Goal: Information Seeking & Learning: Learn about a topic

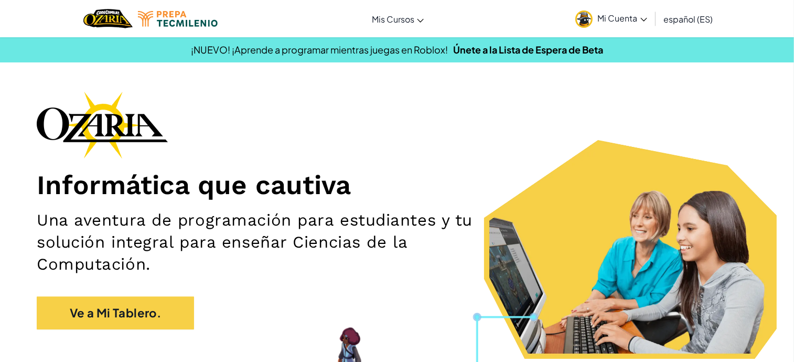
click at [581, 19] on img at bounding box center [584, 18] width 17 height 17
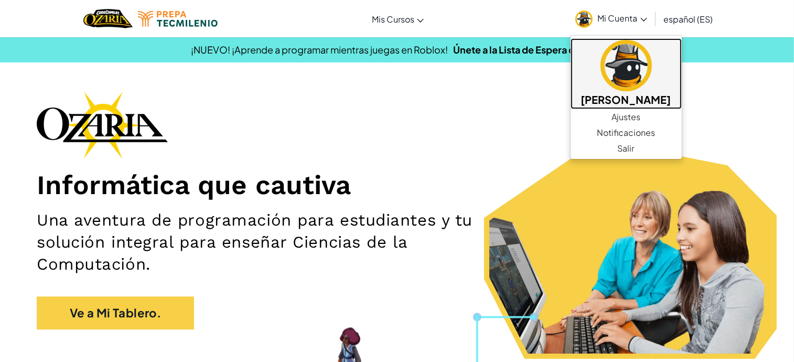
click at [633, 100] on h5 "[PERSON_NAME]" at bounding box center [626, 99] width 90 height 16
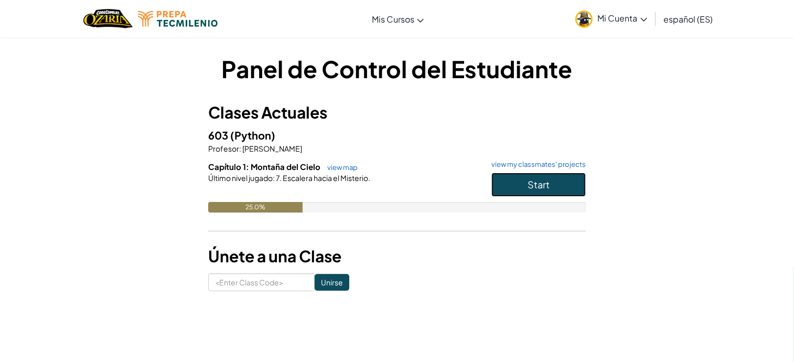
click at [514, 177] on button "Start" at bounding box center [539, 185] width 94 height 24
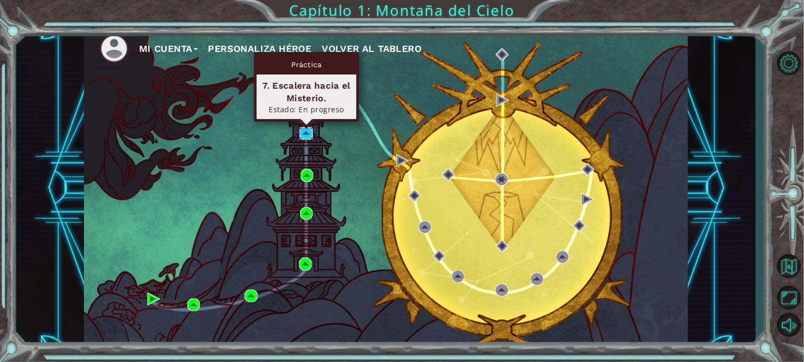
click at [303, 132] on img at bounding box center [306, 133] width 13 height 13
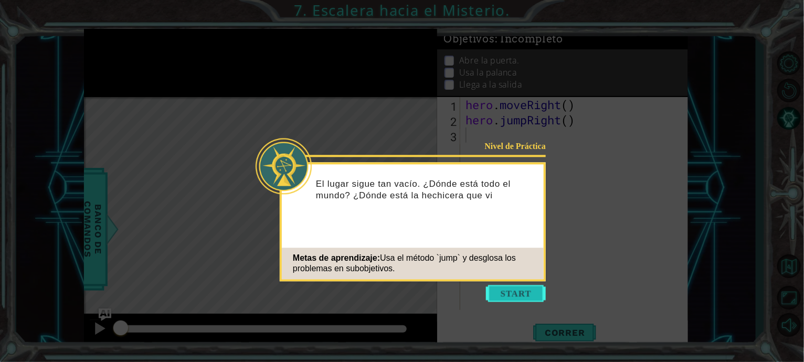
click at [513, 287] on button "Start" at bounding box center [516, 293] width 60 height 17
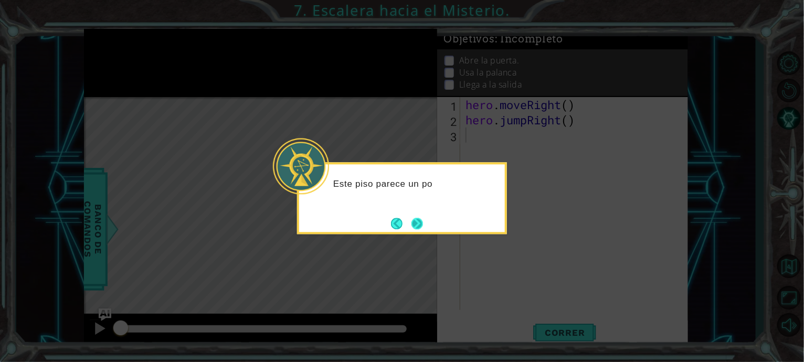
click at [420, 229] on button "Next" at bounding box center [417, 224] width 12 height 12
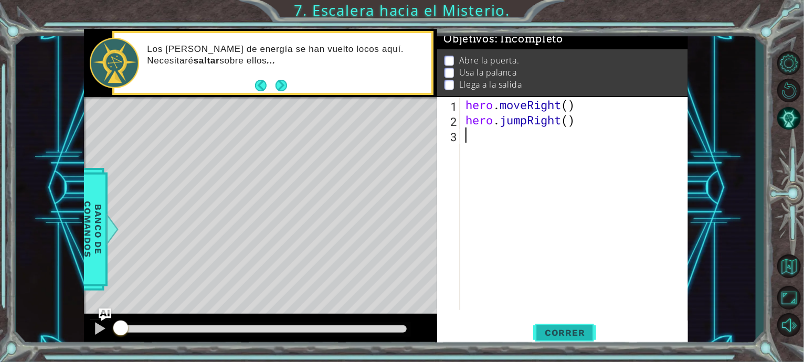
click at [553, 330] on span "Correr" at bounding box center [564, 332] width 61 height 10
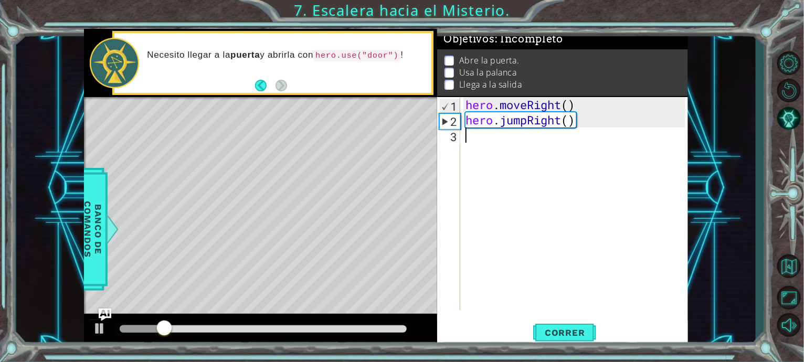
click at [515, 152] on div "hero . moveRight ( ) hero . jumpRight ( )" at bounding box center [576, 218] width 227 height 243
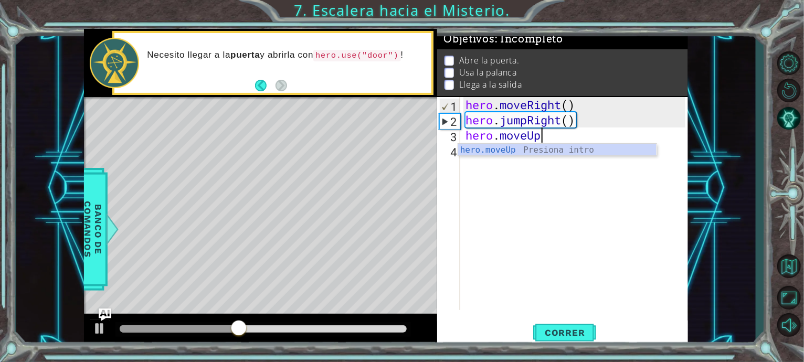
scroll to position [0, 3]
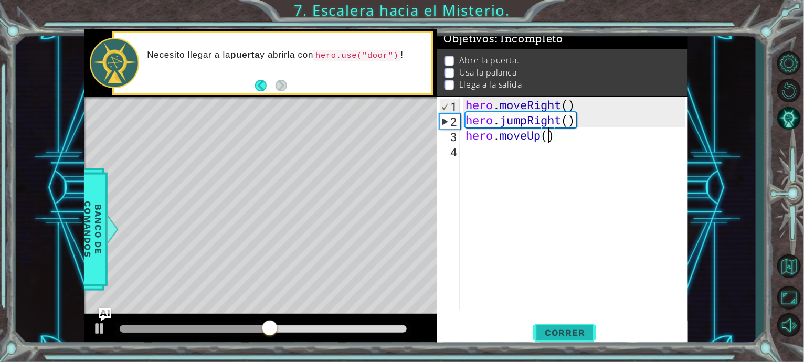
type textarea "hero.moveUp()"
click at [561, 332] on span "Correr" at bounding box center [564, 332] width 61 height 10
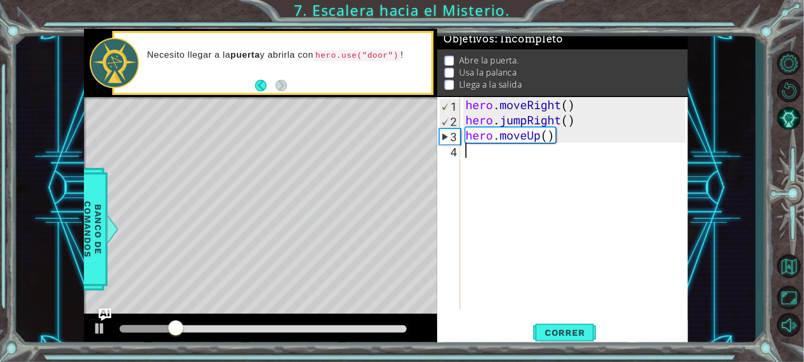
click at [597, 153] on div "hero . moveRight ( ) hero . jumpRight ( ) hero . moveUp ( )" at bounding box center [576, 218] width 227 height 243
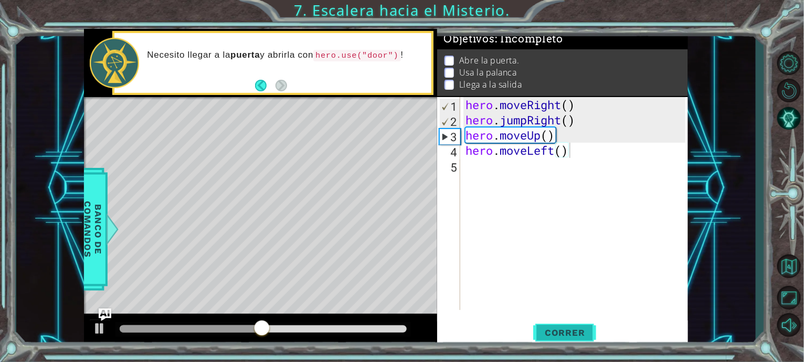
click at [560, 326] on button "Correr" at bounding box center [564, 333] width 63 height 25
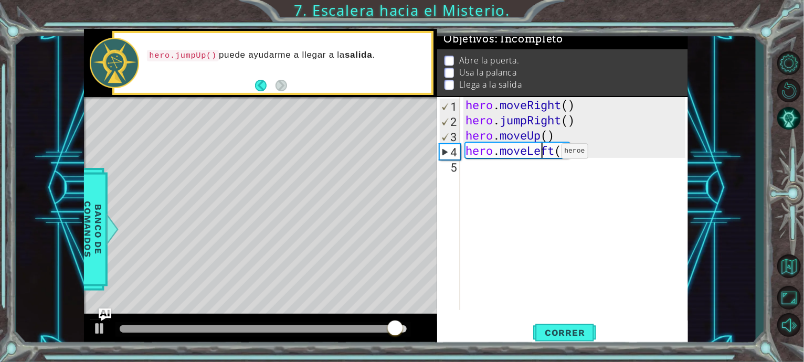
click at [545, 153] on div "hero . moveRight ( ) hero . jumpRight ( ) hero . moveUp ( ) hero . moveLeft ( )" at bounding box center [576, 218] width 227 height 243
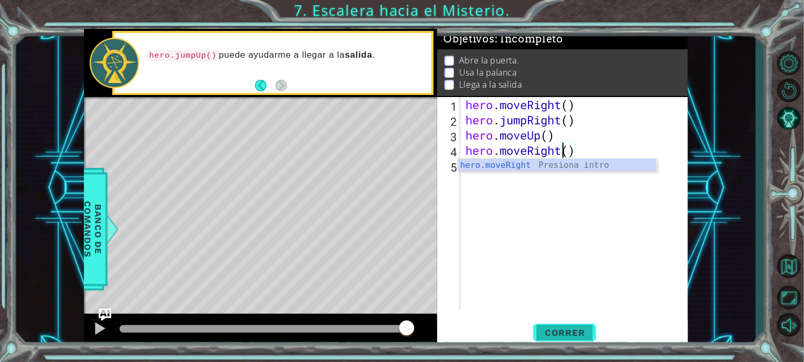
type textarea "hero.moveRight()"
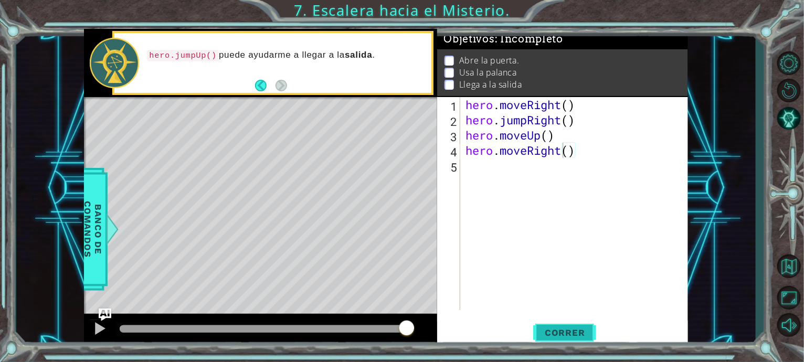
click at [575, 327] on span "Correr" at bounding box center [564, 332] width 61 height 10
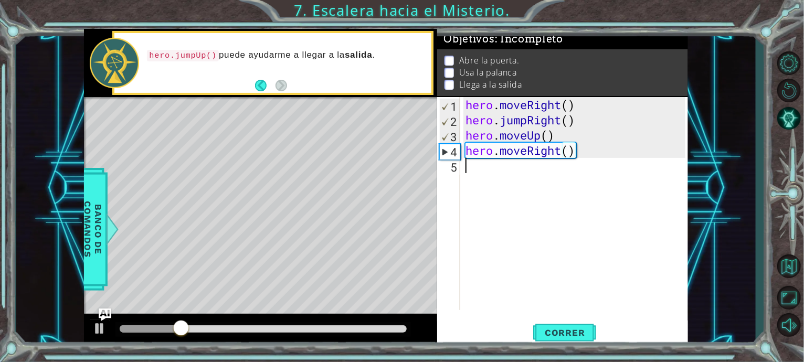
click at [587, 194] on div "hero . moveRight ( ) hero . jumpRight ( ) hero . moveUp ( ) hero . moveRight ( )" at bounding box center [576, 218] width 227 height 243
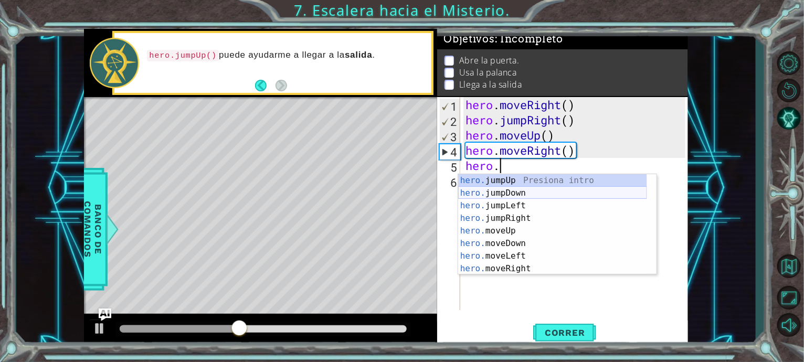
scroll to position [13, 0]
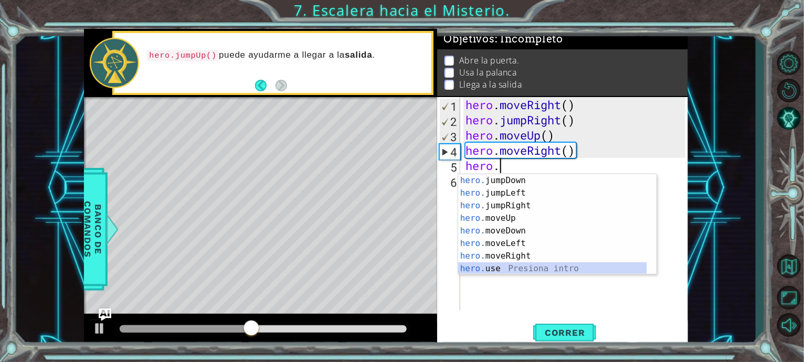
click at [497, 271] on div "hero. jumpDown Presiona intro hero. jumpLeft Presiona intro hero. jumpRight Pre…" at bounding box center [552, 237] width 189 height 126
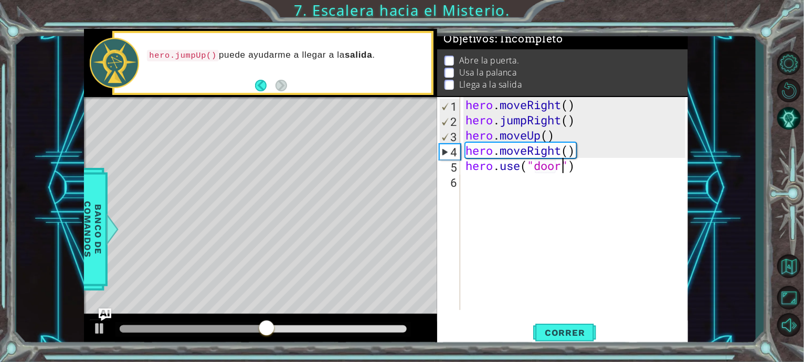
scroll to position [0, 4]
type textarea "hero.use("door")"
click at [576, 327] on span "Correr" at bounding box center [564, 332] width 61 height 10
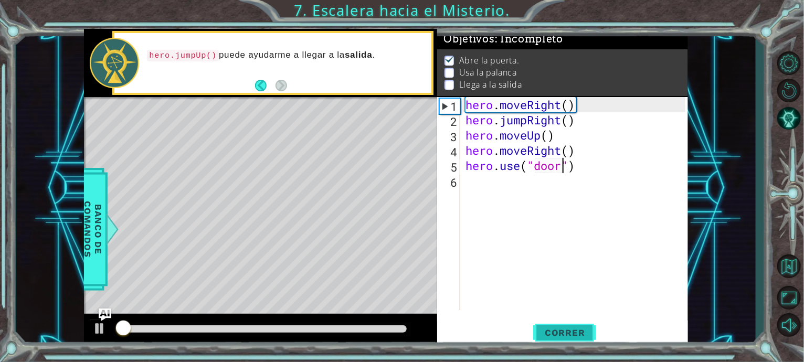
scroll to position [7, 0]
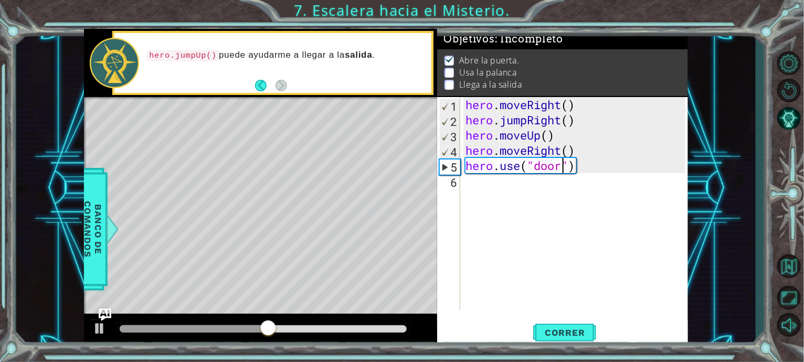
click at [564, 192] on div "hero . moveRight ( ) hero . jumpRight ( ) hero . moveUp ( ) hero . moveRight ( …" at bounding box center [576, 218] width 227 height 243
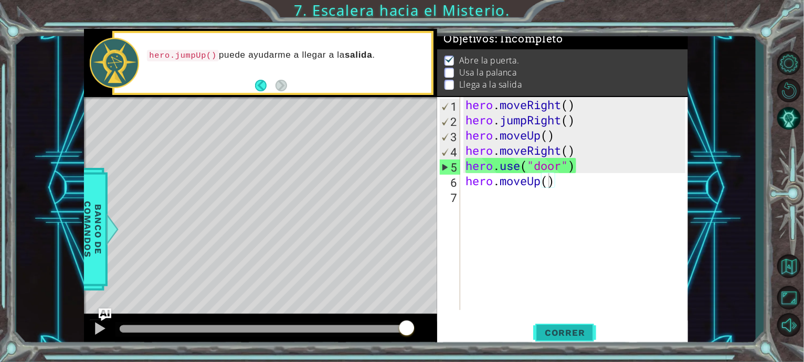
click at [562, 334] on span "Correr" at bounding box center [564, 332] width 61 height 10
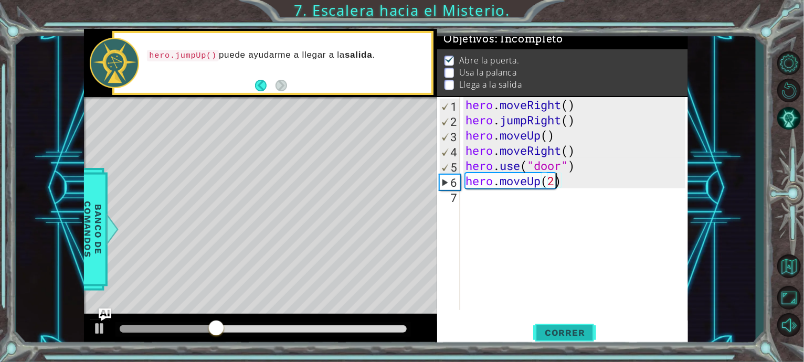
type textarea "hero.moveUp(2)"
click at [576, 331] on span "Correr" at bounding box center [564, 332] width 61 height 10
click at [577, 331] on span "Correr" at bounding box center [564, 332] width 61 height 10
click at [572, 197] on div "hero . moveRight ( ) hero . jumpRight ( ) hero . moveUp ( ) hero . moveRight ( …" at bounding box center [576, 218] width 227 height 243
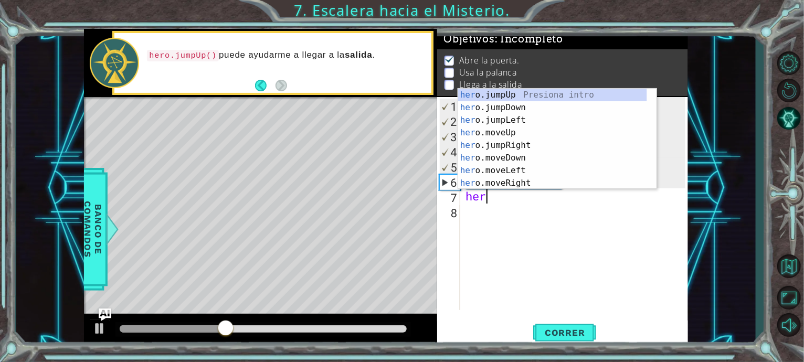
scroll to position [0, 1]
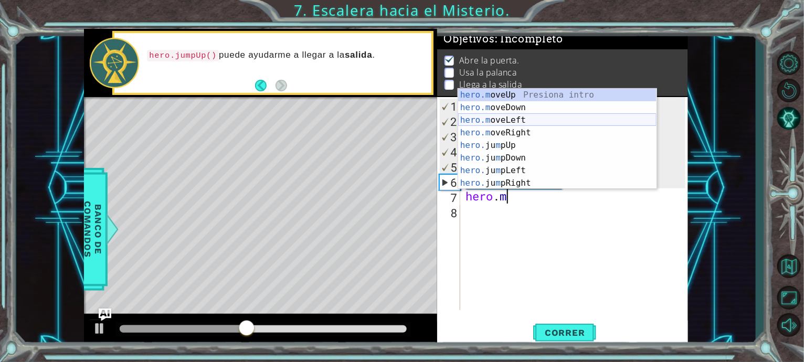
click at [521, 119] on div "hero.m oveUp Presiona intro hero.m oveDown Presiona intro hero.m oveLeft Presio…" at bounding box center [557, 152] width 198 height 126
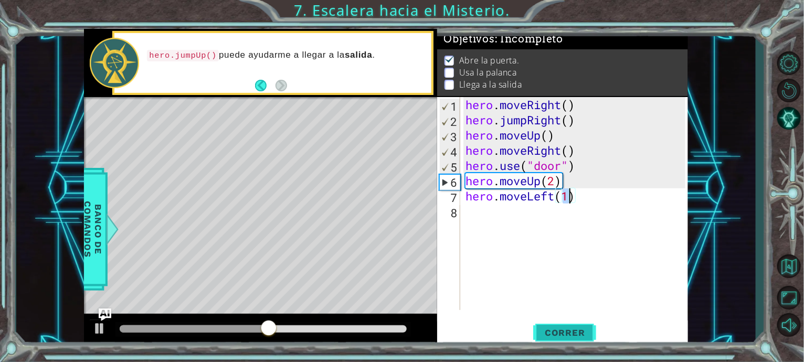
type textarea "hero.moveLeft(1)"
click at [552, 330] on span "Correr" at bounding box center [564, 332] width 61 height 10
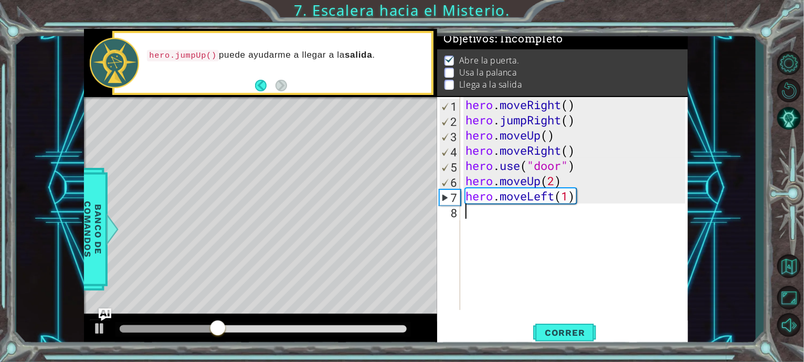
click at [557, 236] on div "hero . moveRight ( ) hero . jumpRight ( ) hero . moveUp ( ) hero . moveRight ( …" at bounding box center [576, 218] width 227 height 243
click at [542, 349] on div "1 ההההההההההההההההההההההההההההההההההההההההההההההההההההההההההההההההההההההההההההה…" at bounding box center [402, 181] width 804 height 362
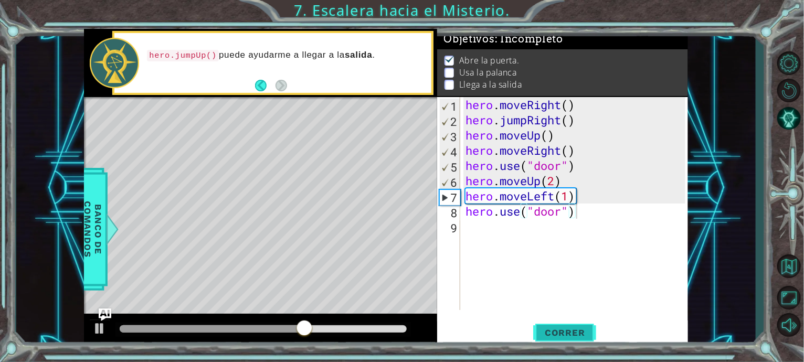
click at [555, 336] on span "Correr" at bounding box center [564, 332] width 61 height 10
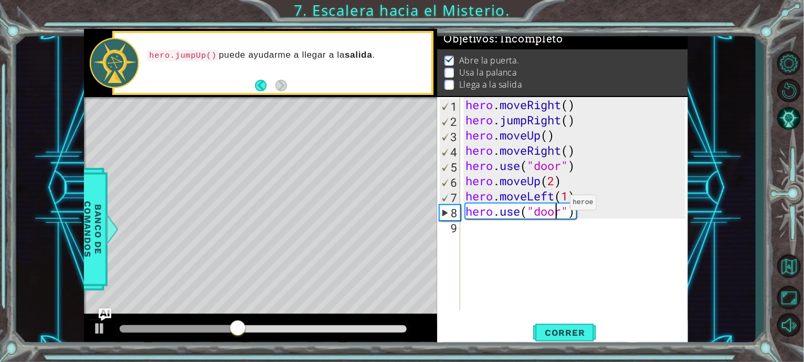
click at [554, 205] on div "hero . moveRight ( ) hero . jumpRight ( ) hero . moveUp ( ) hero . moveRight ( …" at bounding box center [576, 218] width 227 height 243
type textarea "hero.use("lever")"
click at [555, 332] on span "Correr" at bounding box center [564, 332] width 61 height 10
click at [585, 225] on div "hero . moveRight ( ) hero . jumpRight ( ) hero . moveUp ( ) hero . moveRight ( …" at bounding box center [576, 218] width 227 height 243
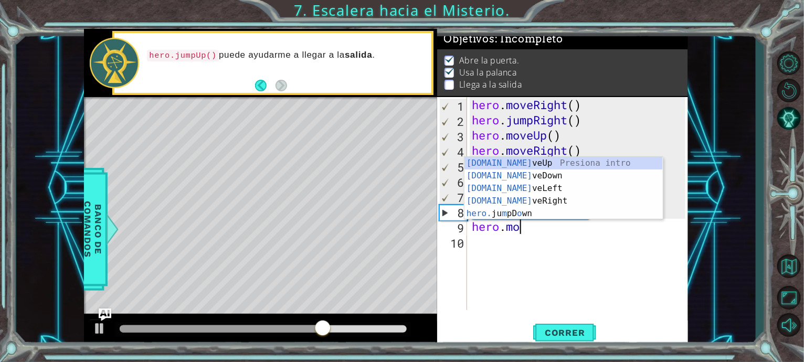
scroll to position [0, 2]
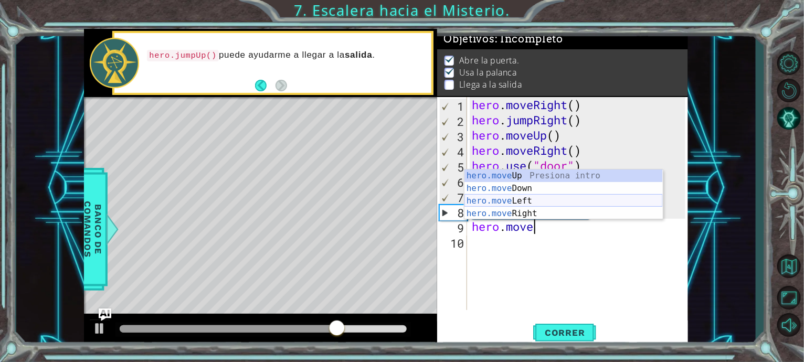
click at [518, 199] on div "hero.move Up Presiona intro hero.move Down Presiona intro hero.move Left Presio…" at bounding box center [563, 207] width 198 height 76
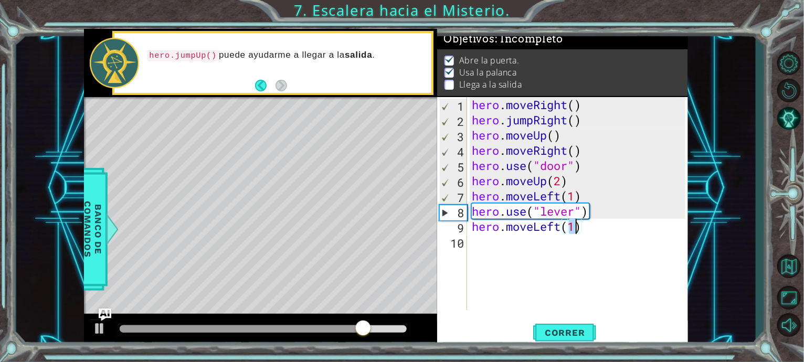
scroll to position [0, 5]
type textarea "hero.moveLeft(2)"
click at [572, 327] on span "Correr" at bounding box center [564, 332] width 61 height 10
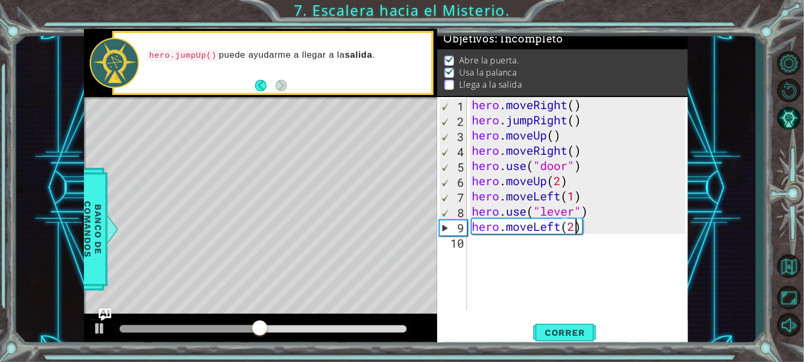
click at [577, 253] on div "hero . moveRight ( ) hero . jumpRight ( ) hero . moveUp ( ) hero . moveRight ( …" at bounding box center [580, 218] width 221 height 243
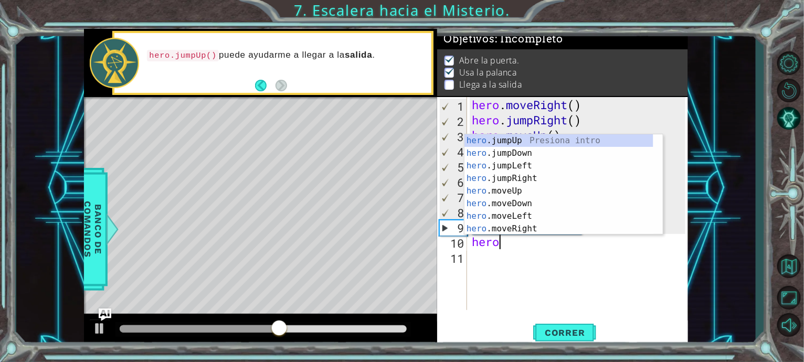
type textarea "hero."
click at [535, 173] on div "hero. jumpUp Presiona intro hero. jumpDown Presiona intro hero. jumpLeft Presio…" at bounding box center [558, 197] width 189 height 126
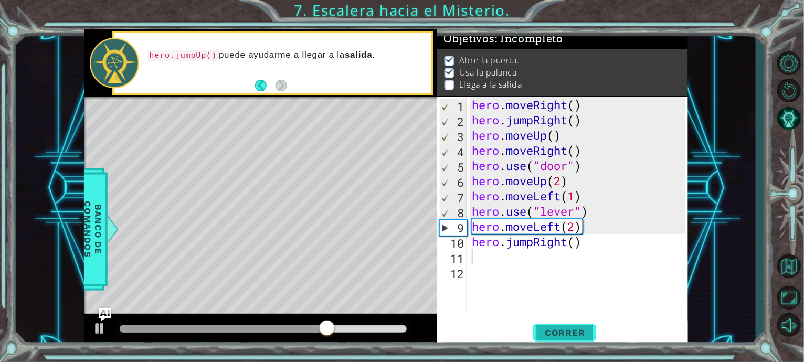
click at [560, 335] on span "Correr" at bounding box center [564, 332] width 61 height 10
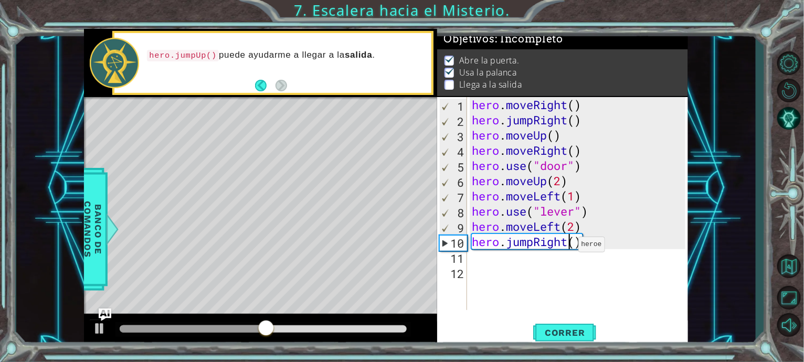
click at [568, 247] on div "hero . moveRight ( ) hero . jumpRight ( ) hero . moveUp ( ) hero . moveRight ( …" at bounding box center [580, 218] width 221 height 243
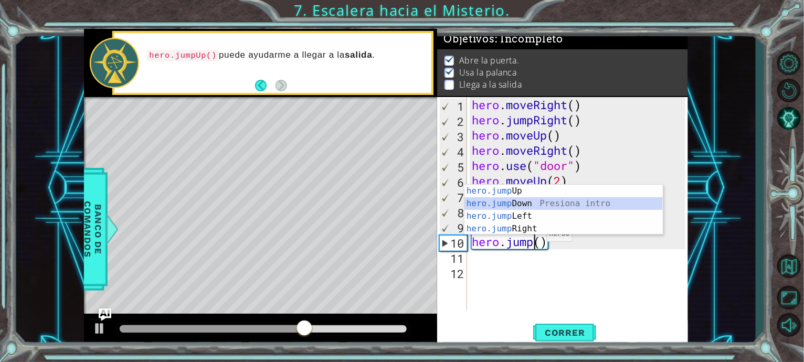
click at [526, 206] on div "hero.jump Up Presiona intro hero.jump Down Presiona intro hero.jump Left Presio…" at bounding box center [563, 223] width 198 height 76
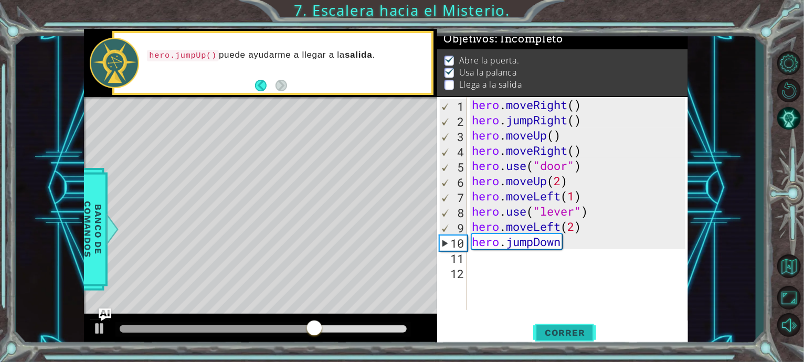
click at [560, 330] on span "Correr" at bounding box center [564, 332] width 61 height 10
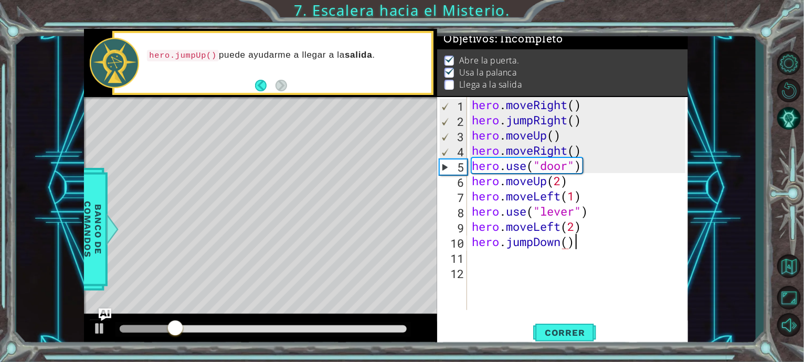
scroll to position [0, 4]
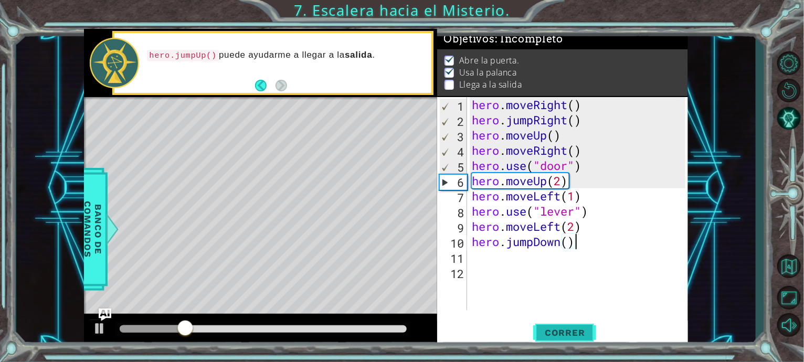
click at [560, 337] on span "Correr" at bounding box center [564, 332] width 61 height 10
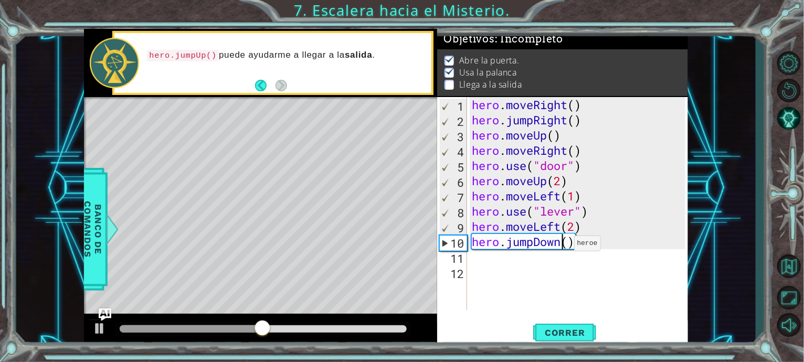
click at [565, 246] on div "hero . moveRight ( ) hero . jumpRight ( ) hero . moveUp ( ) hero . moveRight ( …" at bounding box center [580, 218] width 221 height 243
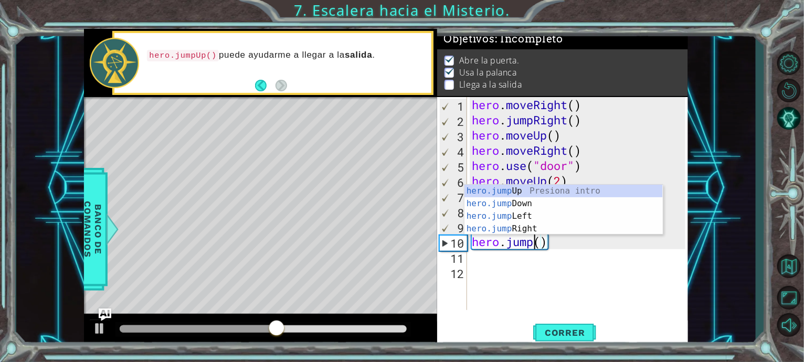
scroll to position [0, 3]
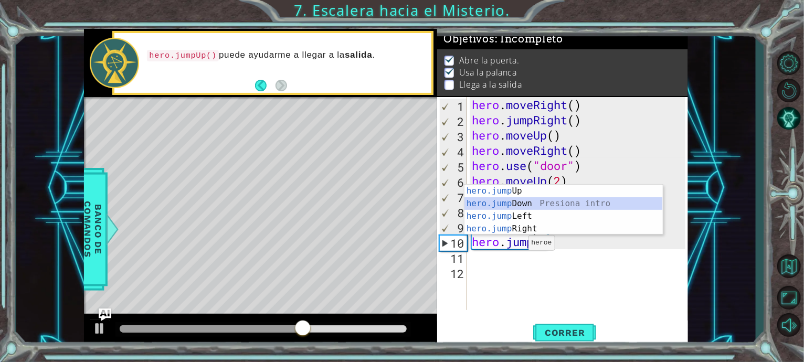
click at [550, 207] on div "hero.jump Up Presiona intro hero.jump Down Presiona intro hero.jump Left Presio…" at bounding box center [563, 223] width 198 height 76
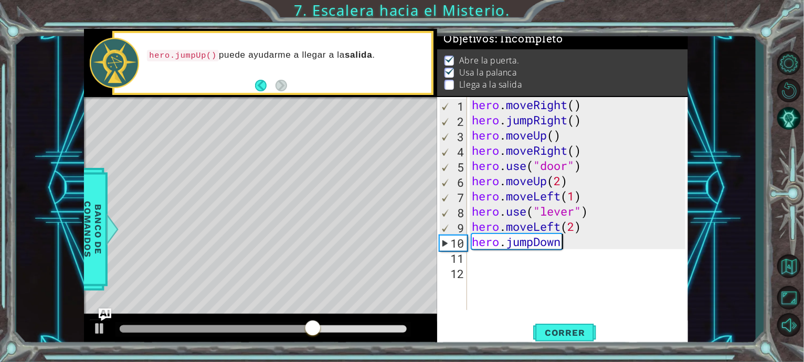
click at [548, 242] on div "hero . moveRight ( ) hero . jumpRight ( ) hero . moveUp ( ) hero . moveRight ( …" at bounding box center [580, 218] width 221 height 243
click at [557, 338] on button "Correr" at bounding box center [564, 333] width 63 height 25
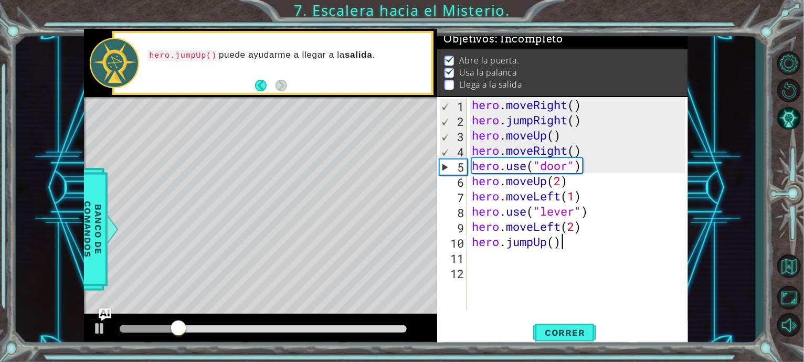
type textarea "hero.jumpUp()"
click at [554, 313] on div "hero.jumpUp() 1 2 3 4 5 6 7 8 9 10 11 12 hero . moveRight ( ) hero . jumpRight …" at bounding box center [562, 222] width 251 height 251
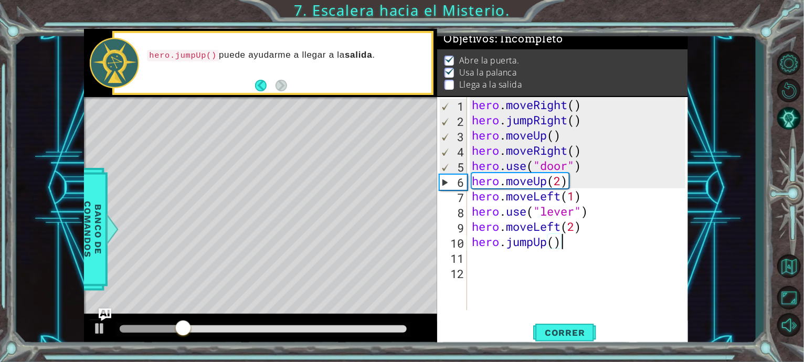
click at [552, 317] on div "hero.jumpUp() 1 2 3 4 5 6 7 8 9 10 11 12 hero . moveRight ( ) hero . jumpRight …" at bounding box center [562, 222] width 251 height 251
click at [544, 336] on span "Correr" at bounding box center [564, 332] width 61 height 10
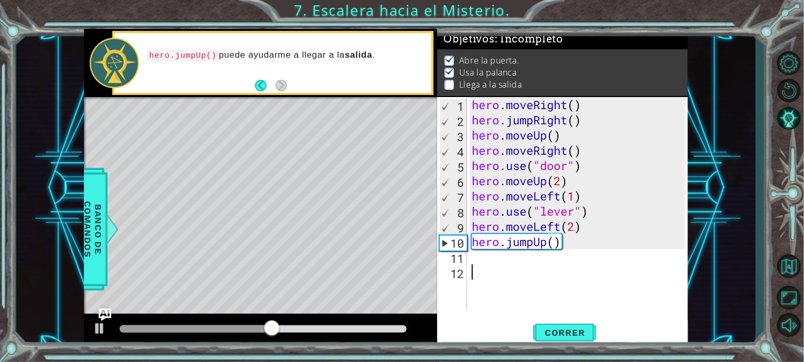
click at [589, 264] on div "hero . moveRight ( ) hero . jumpRight ( ) hero . moveUp ( ) hero . moveRight ( …" at bounding box center [580, 218] width 221 height 243
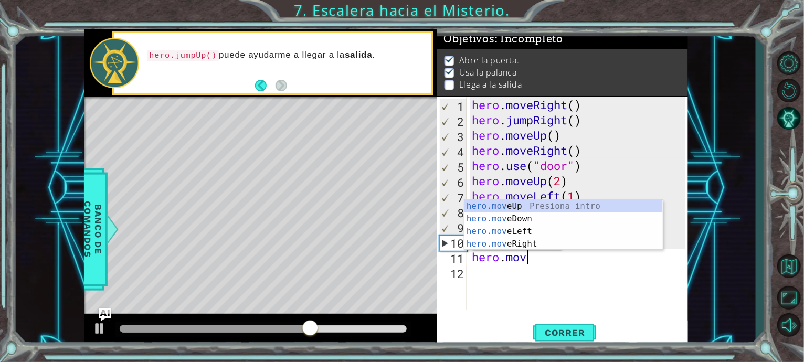
scroll to position [0, 2]
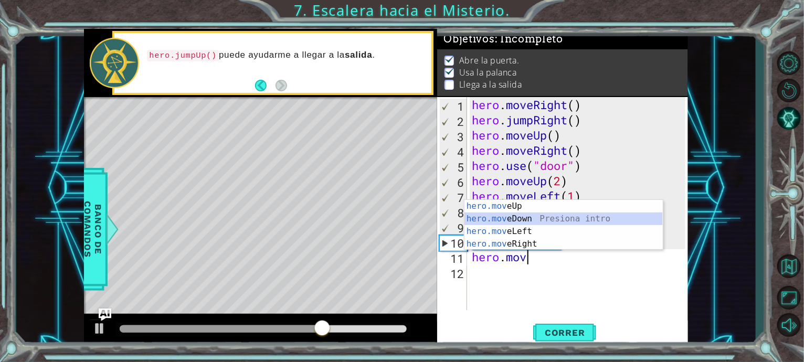
click at [528, 225] on div "hero.mov eUp Presiona intro hero.mov eDown Presiona intro hero.mov eLeft Presio…" at bounding box center [563, 238] width 198 height 76
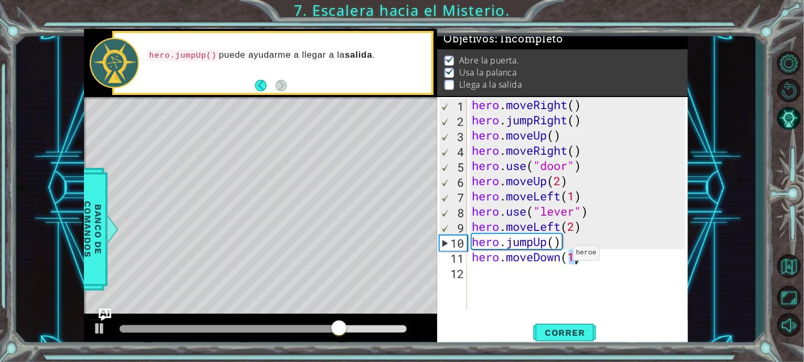
click at [562, 255] on div "hero . moveRight ( ) hero . jumpRight ( ) hero . moveUp ( ) hero . moveRight ( …" at bounding box center [580, 218] width 221 height 243
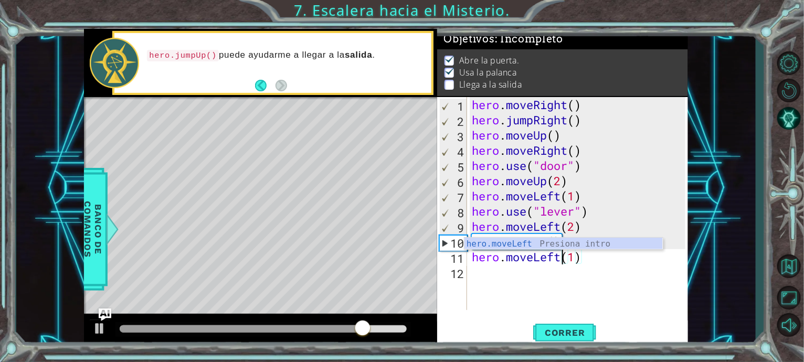
scroll to position [0, 4]
click at [578, 258] on div "hero . moveRight ( ) hero . jumpRight ( ) hero . moveUp ( ) hero . moveRight ( …" at bounding box center [580, 218] width 221 height 243
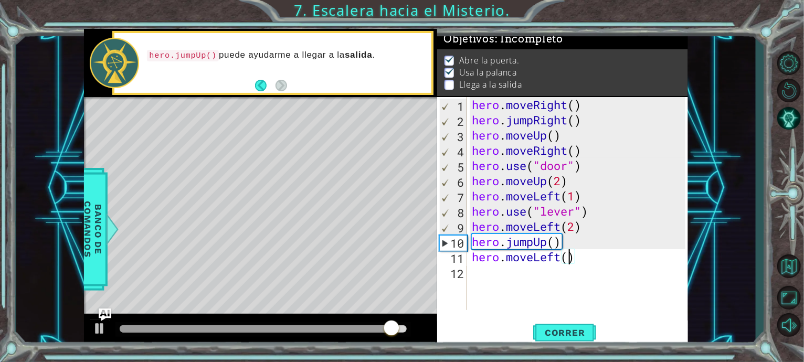
scroll to position [0, 5]
click at [560, 322] on button "Correr" at bounding box center [564, 333] width 63 height 25
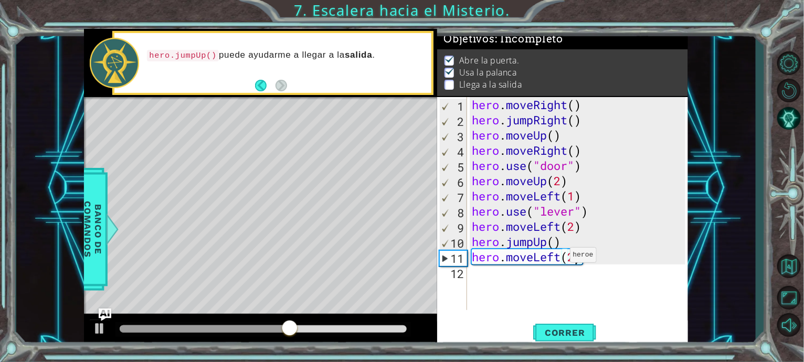
click at [560, 257] on div "hero . moveRight ( ) hero . jumpRight ( ) hero . moveUp ( ) hero . moveRight ( …" at bounding box center [580, 218] width 221 height 243
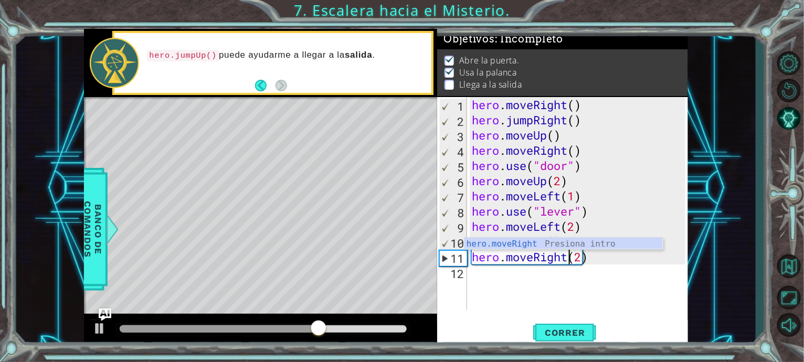
scroll to position [0, 4]
type textarea "hero.moveRight(2)"
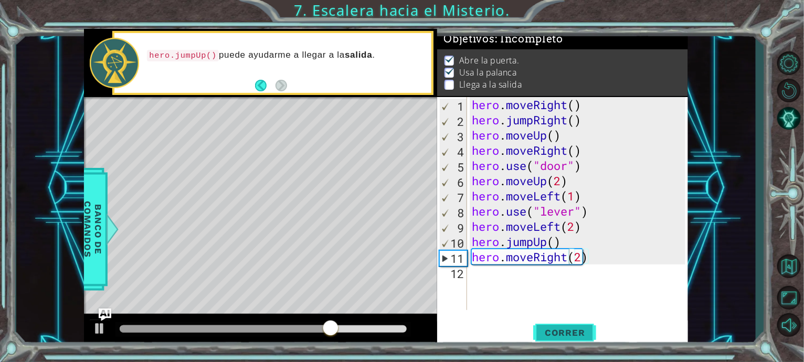
click at [571, 329] on span "Correr" at bounding box center [564, 332] width 61 height 10
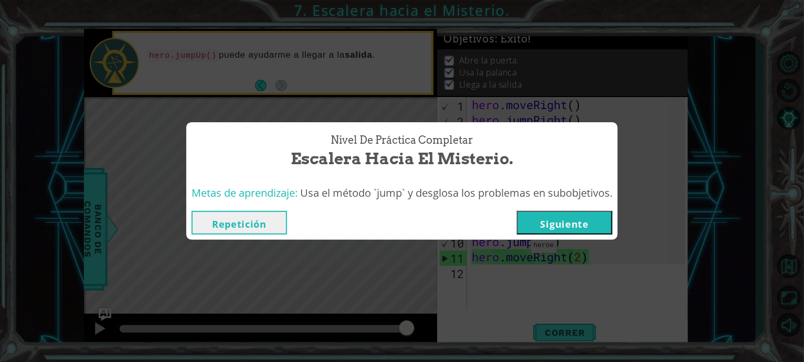
click at [547, 219] on button "Siguiente" at bounding box center [564, 223] width 95 height 24
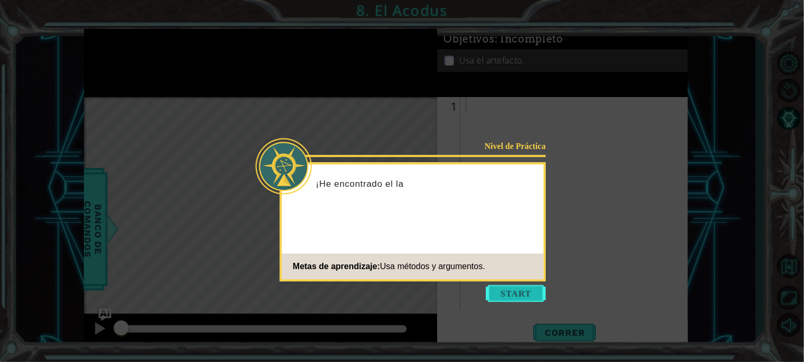
click at [505, 285] on button "Start" at bounding box center [516, 293] width 60 height 17
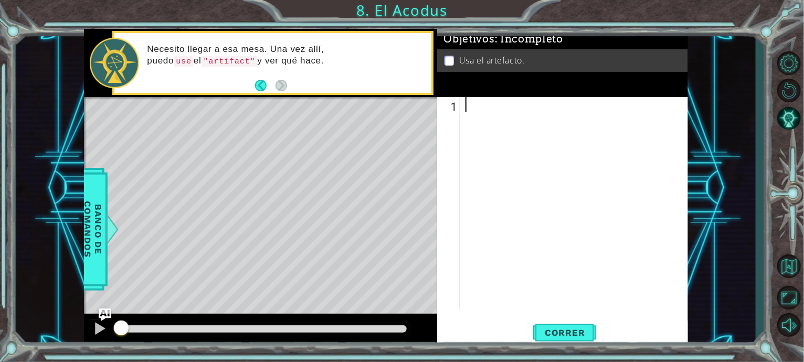
type textarea "m"
type textarea "hero.moveUp(2)"
click at [553, 334] on span "Correr" at bounding box center [564, 332] width 61 height 10
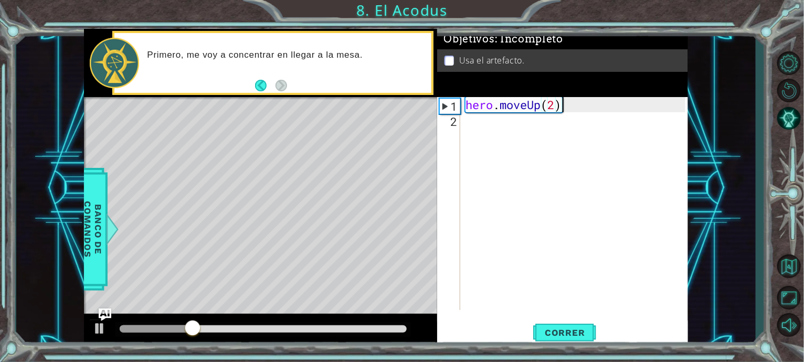
click at [587, 146] on div "hero . moveUp ( 2 )" at bounding box center [576, 218] width 227 height 243
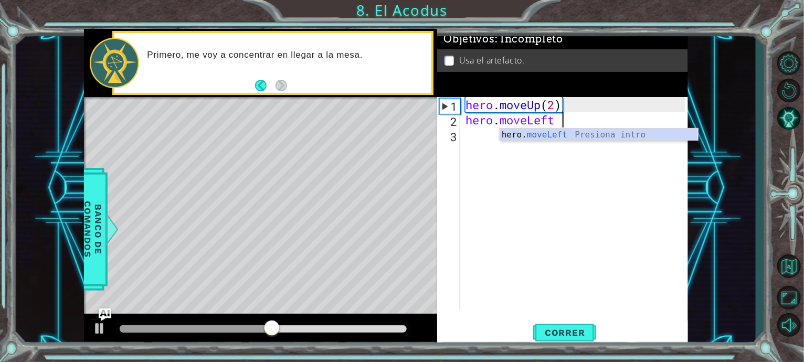
scroll to position [0, 4]
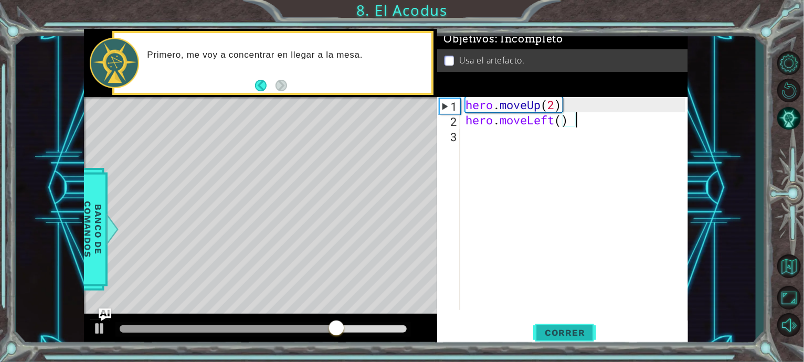
type textarea "hero. moveLeft()"
click at [557, 331] on span "Correr" at bounding box center [564, 332] width 61 height 10
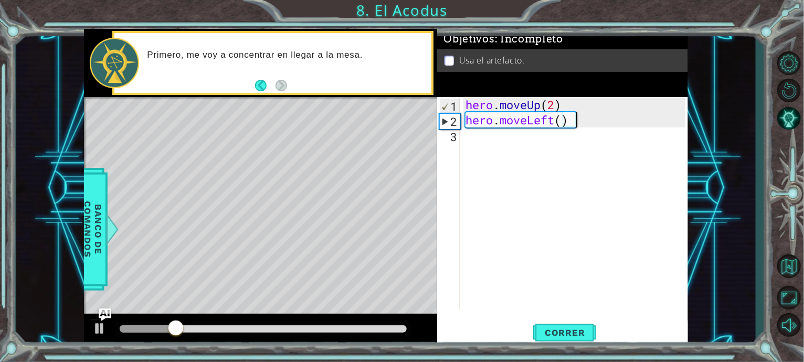
click at [595, 160] on div "hero . moveUp ( 2 ) hero . moveLeft ( )" at bounding box center [576, 218] width 227 height 243
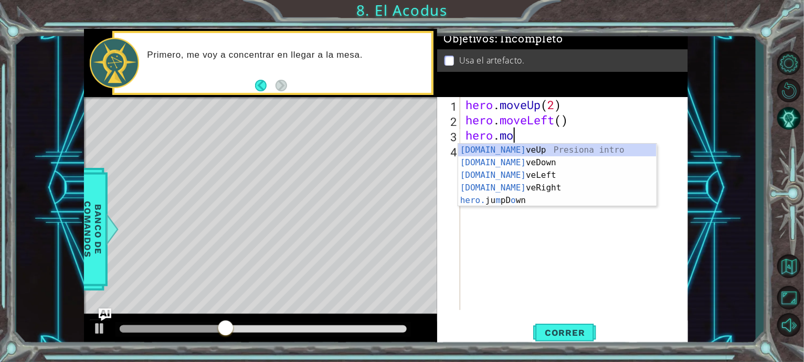
scroll to position [0, 2]
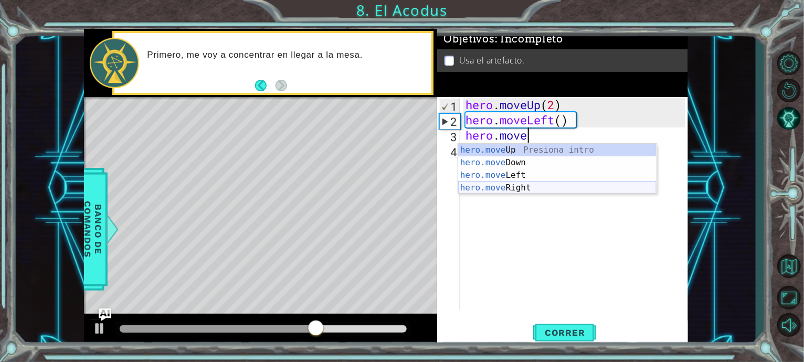
click at [526, 183] on div "hero.move Up Presiona intro hero.move Down Presiona intro hero.move Left Presio…" at bounding box center [557, 182] width 198 height 76
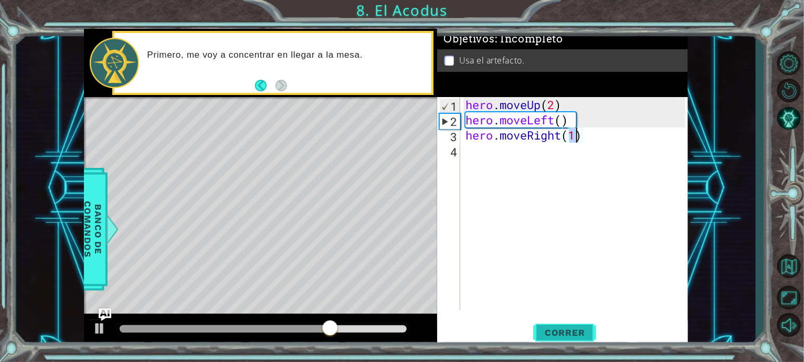
click at [572, 332] on span "Correr" at bounding box center [564, 332] width 61 height 10
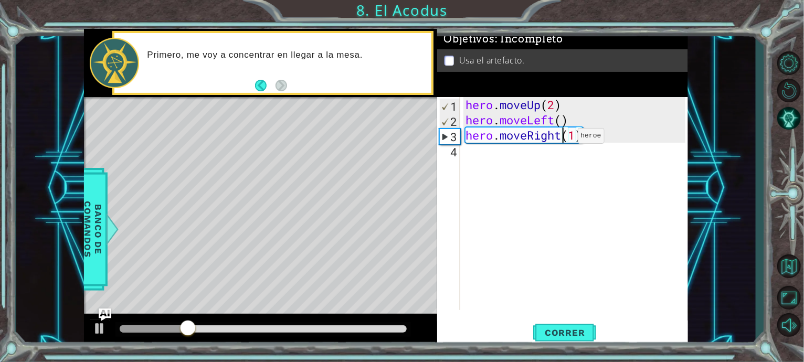
click at [562, 138] on div "hero . moveUp ( 2 ) hero . moveLeft ( ) hero . moveRight ( 1 )" at bounding box center [576, 218] width 227 height 243
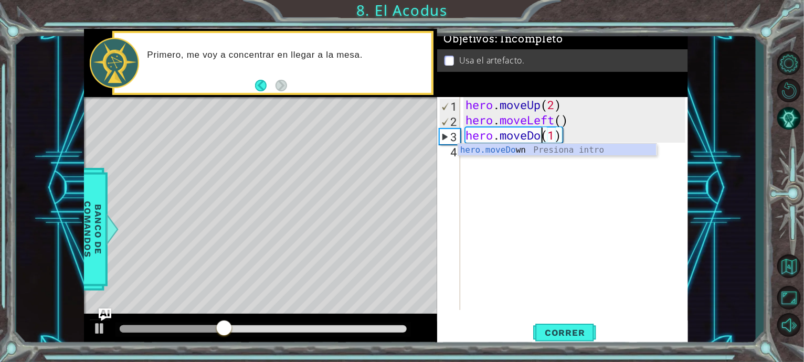
scroll to position [0, 4]
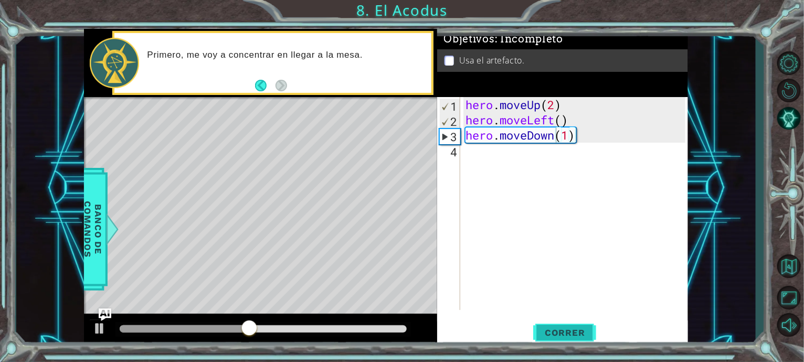
click at [567, 329] on span "Correr" at bounding box center [564, 332] width 61 height 10
click at [562, 136] on div "hero . moveUp ( 2 ) hero . moveLeft ( ) hero . moveDown ( 1 )" at bounding box center [576, 218] width 227 height 243
type textarea "hero.moveDown(2)"
click at [576, 166] on div "hero . moveUp ( 2 ) hero . moveLeft ( ) hero . moveDown ( 2 )" at bounding box center [576, 218] width 227 height 243
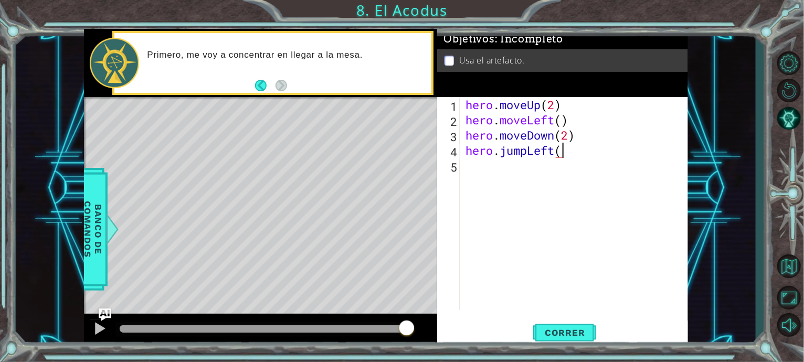
scroll to position [0, 4]
type textarea "hero.jumpLeft()"
click at [568, 331] on span "Correr" at bounding box center [564, 332] width 61 height 10
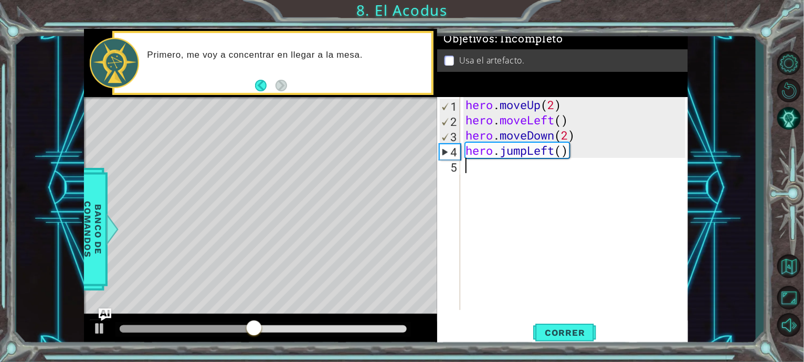
click at [558, 173] on div "hero . moveUp ( 2 ) hero . moveLeft ( ) hero . moveDown ( 2 ) hero . jumpLeft (…" at bounding box center [576, 218] width 227 height 243
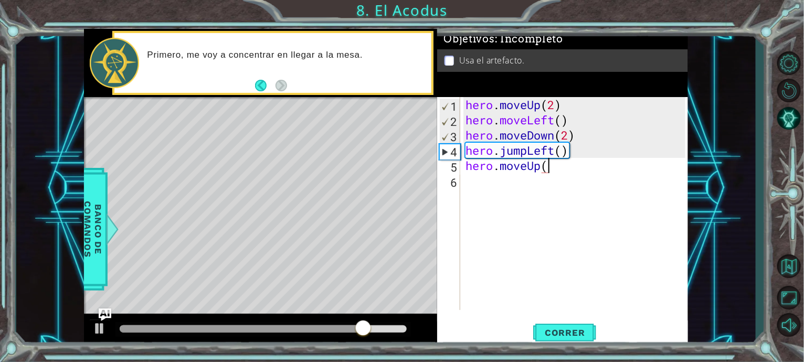
scroll to position [0, 3]
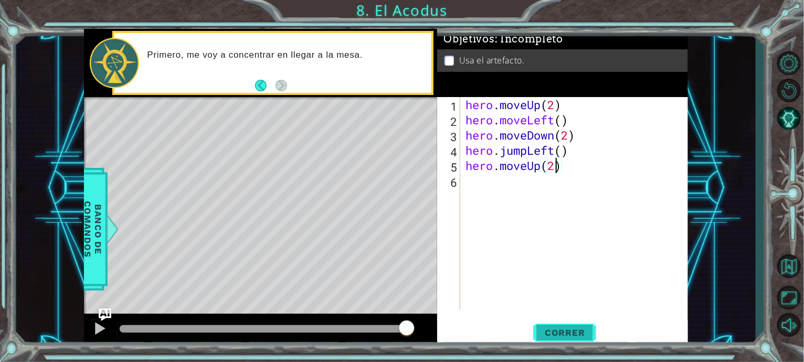
type textarea "hero.moveUp(2)"
click at [546, 323] on button "Correr" at bounding box center [564, 333] width 63 height 25
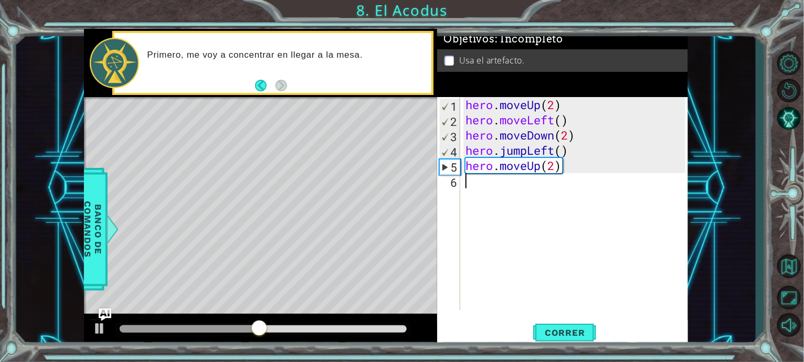
click at [552, 221] on div "hero . moveUp ( 2 ) hero . moveLeft ( ) hero . moveDown ( 2 ) hero . jumpLeft (…" at bounding box center [576, 218] width 227 height 243
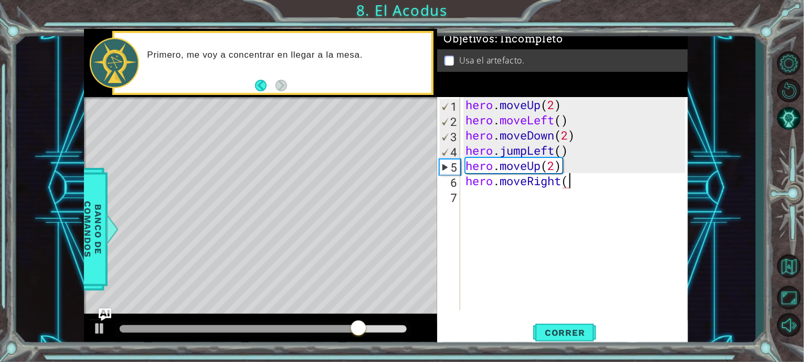
scroll to position [0, 4]
type textarea "hero.moveRight()"
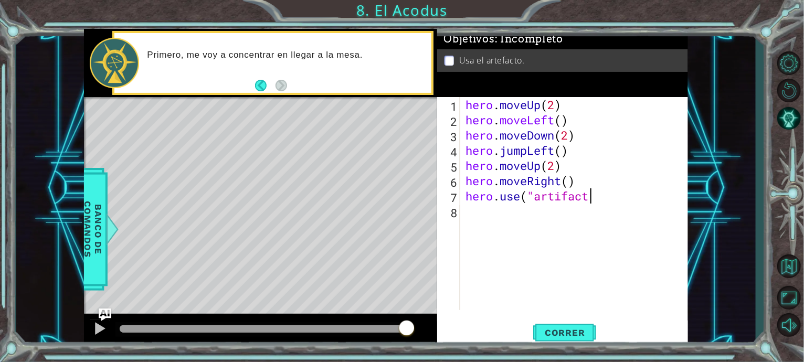
scroll to position [0, 5]
type textarea "hero.use("artifact")"
click at [568, 335] on span "Correr" at bounding box center [564, 332] width 61 height 10
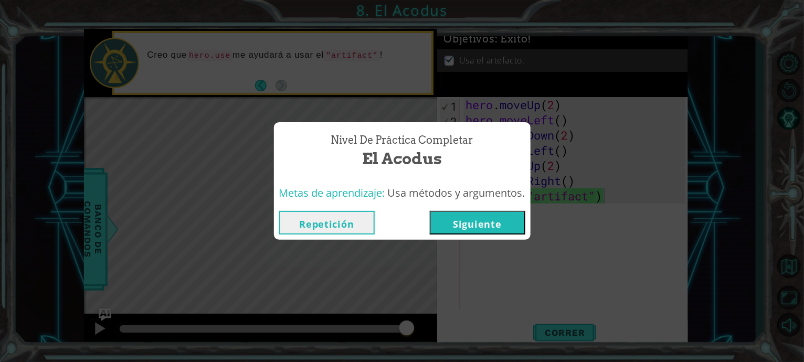
click at [492, 218] on button "Siguiente" at bounding box center [477, 223] width 95 height 24
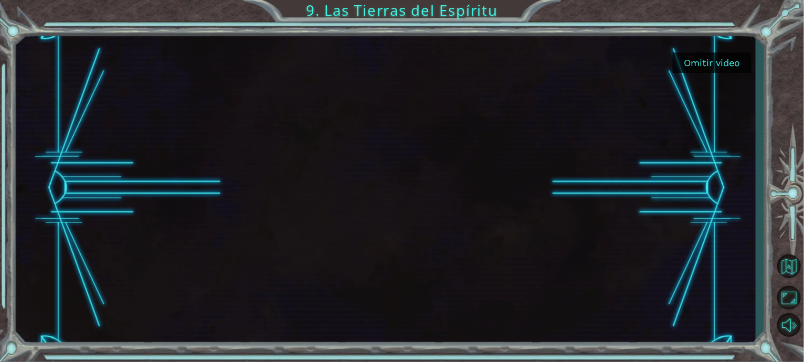
click at [688, 61] on button "Omitir video" at bounding box center [712, 62] width 79 height 20
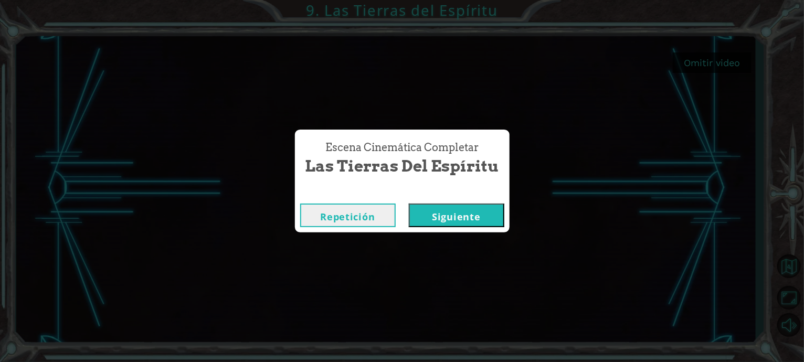
click at [444, 211] on button "Siguiente" at bounding box center [456, 216] width 95 height 24
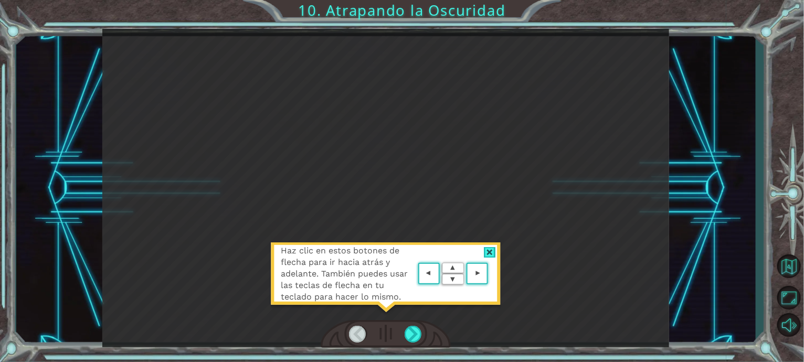
click at [491, 274] on area at bounding box center [491, 274] width 0 height 0
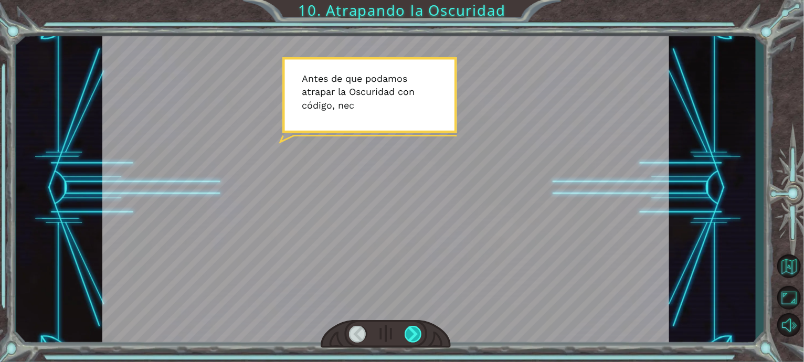
click at [419, 333] on div at bounding box center [414, 334] width 18 height 17
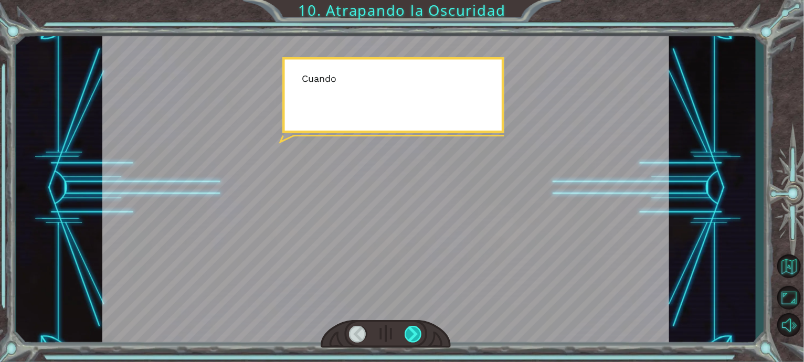
click at [419, 333] on div at bounding box center [414, 334] width 18 height 17
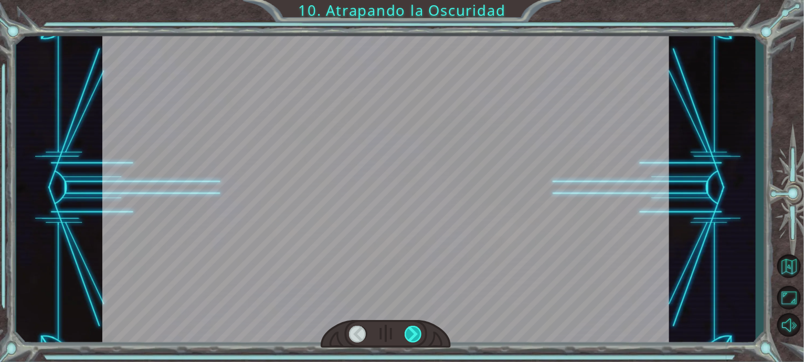
click at [419, 333] on div at bounding box center [414, 334] width 18 height 17
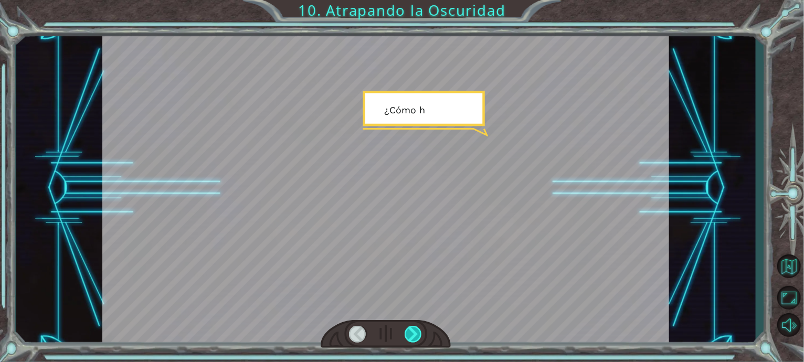
click at [419, 333] on div at bounding box center [414, 334] width 18 height 17
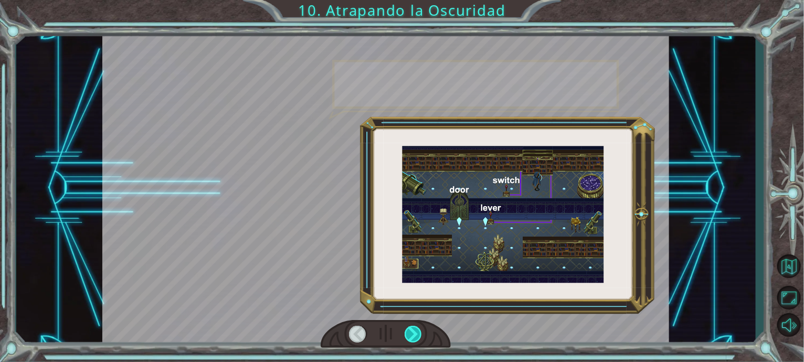
click at [419, 333] on div at bounding box center [414, 334] width 18 height 17
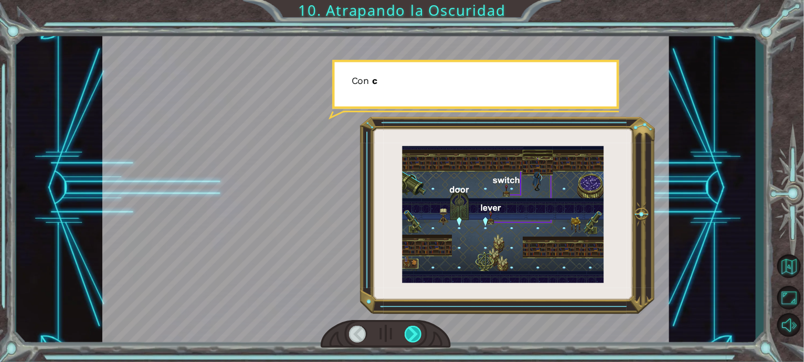
click at [419, 333] on div at bounding box center [414, 334] width 18 height 17
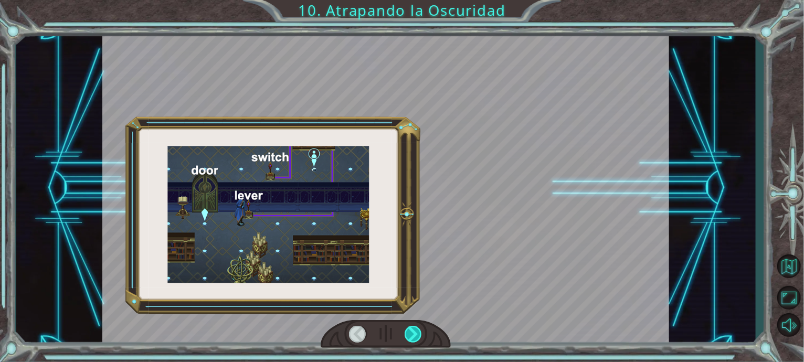
click at [419, 333] on div at bounding box center [414, 334] width 18 height 17
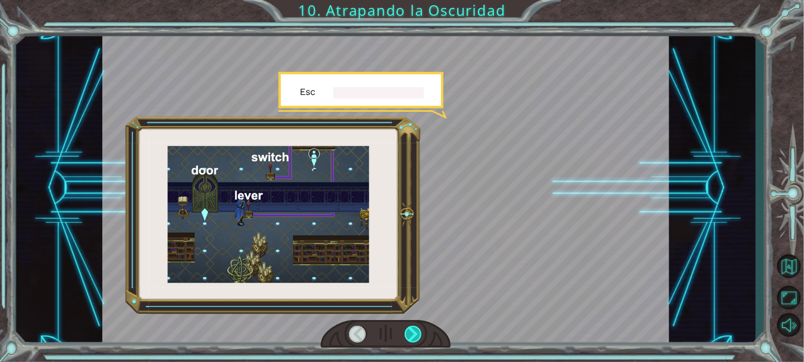
click at [419, 333] on div at bounding box center [414, 334] width 18 height 17
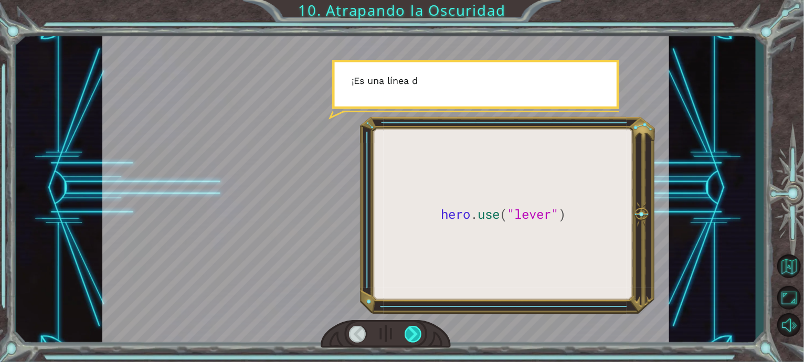
click at [420, 335] on div at bounding box center [414, 334] width 18 height 17
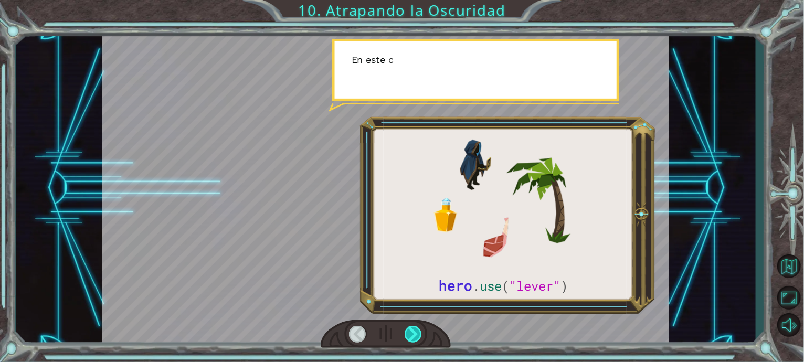
click at [420, 335] on div at bounding box center [414, 334] width 18 height 17
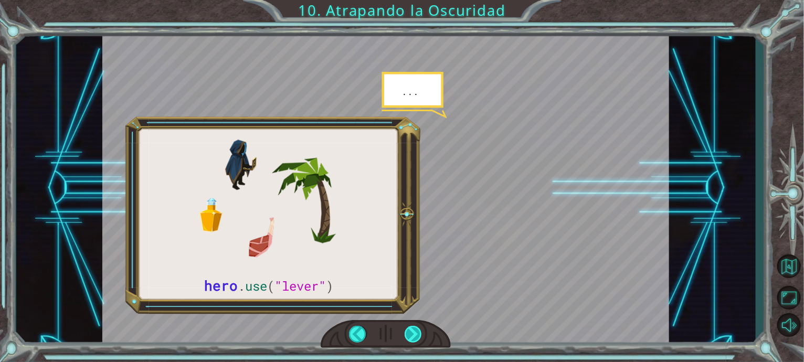
click at [420, 335] on div at bounding box center [414, 334] width 18 height 17
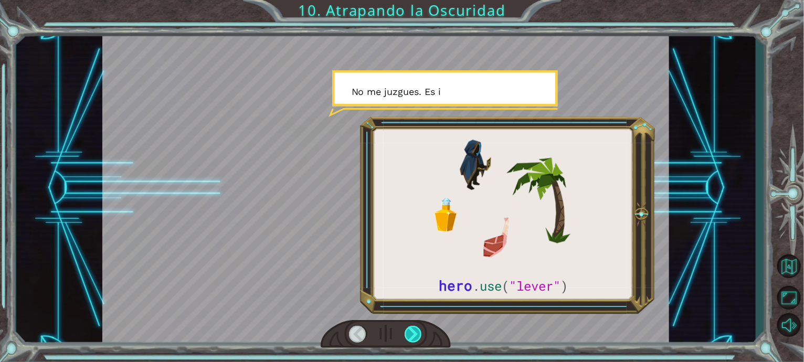
click at [420, 335] on div at bounding box center [414, 334] width 18 height 17
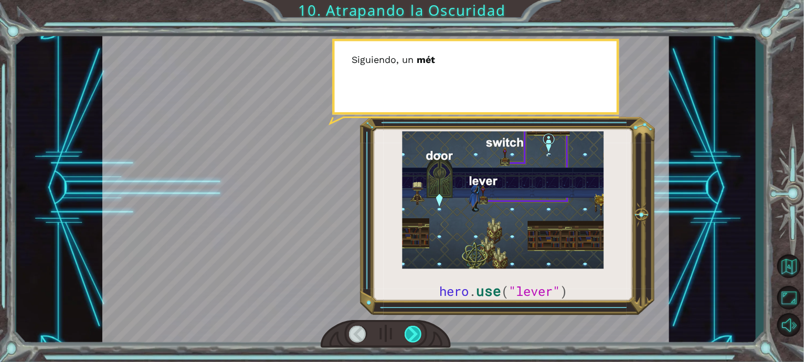
click at [420, 335] on div at bounding box center [414, 334] width 18 height 17
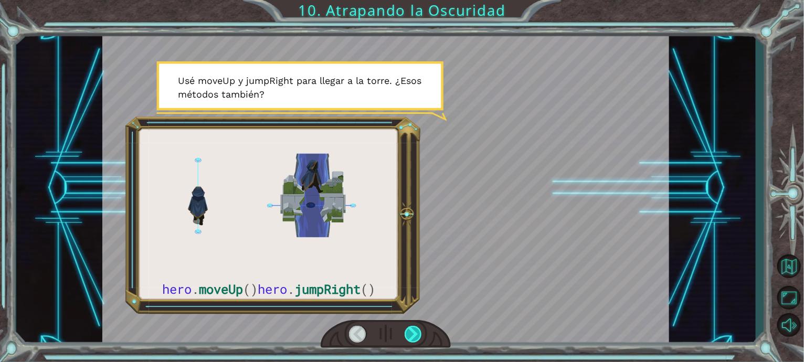
click at [420, 335] on div at bounding box center [414, 334] width 18 height 17
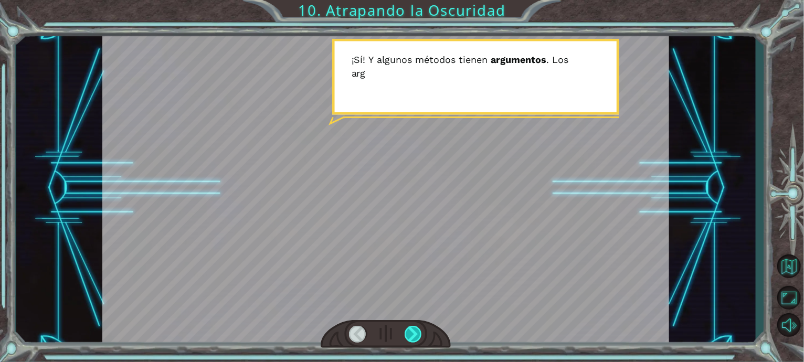
click at [420, 335] on div at bounding box center [414, 334] width 18 height 17
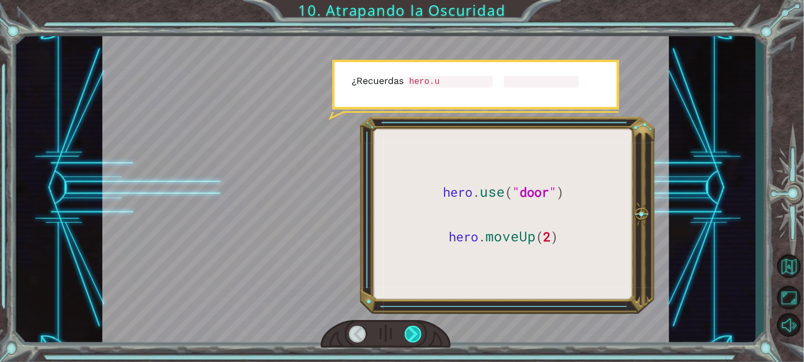
click at [420, 335] on div at bounding box center [414, 334] width 18 height 17
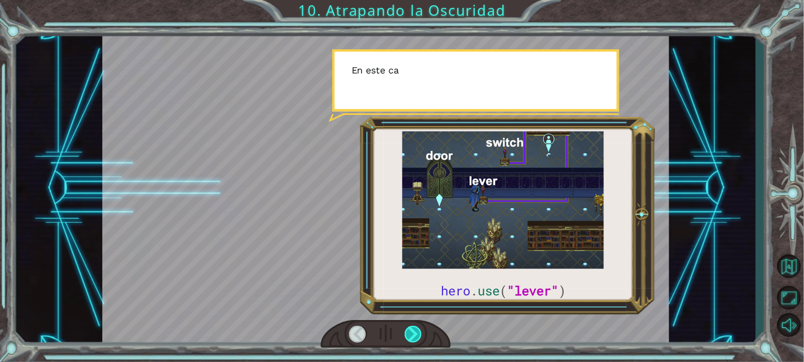
click at [420, 335] on div at bounding box center [414, 334] width 18 height 17
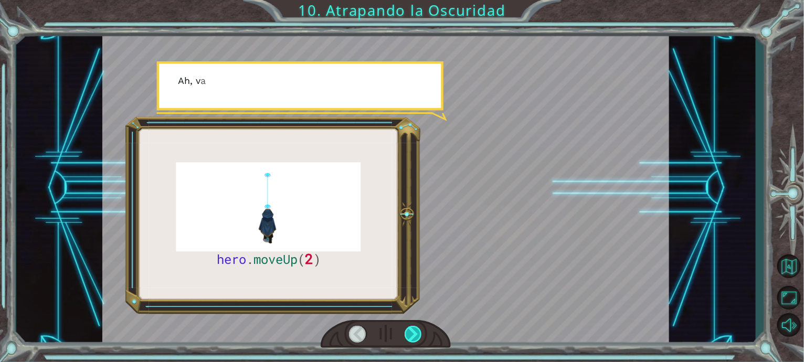
click at [420, 335] on div at bounding box center [414, 334] width 18 height 17
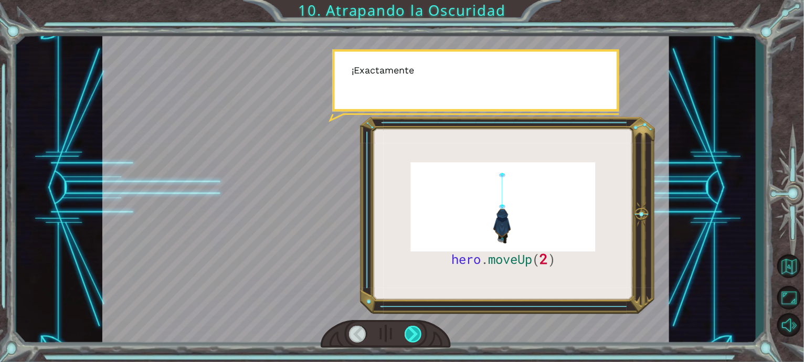
click at [420, 335] on div at bounding box center [414, 334] width 18 height 17
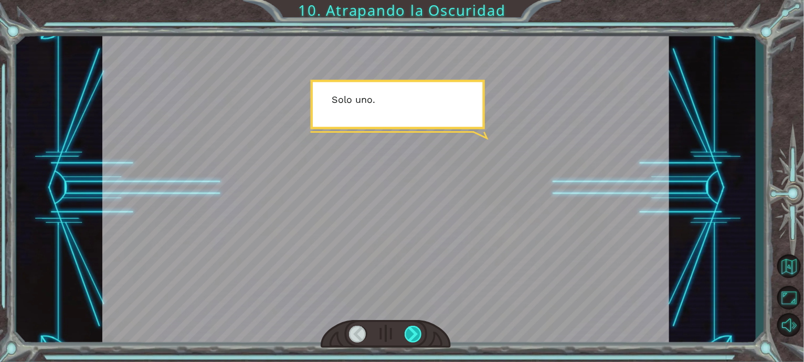
click at [420, 335] on div at bounding box center [414, 334] width 18 height 17
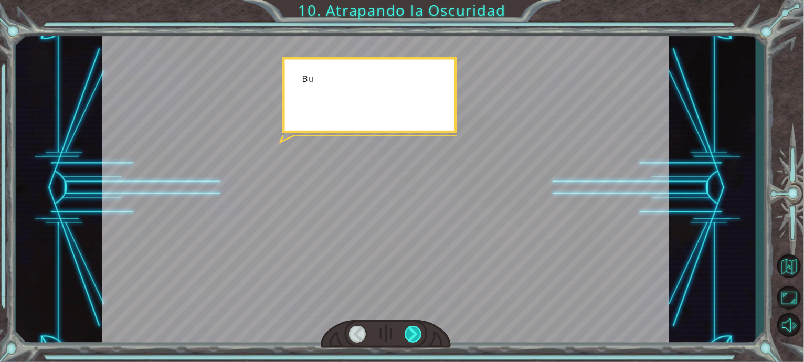
click at [420, 335] on div at bounding box center [414, 334] width 18 height 17
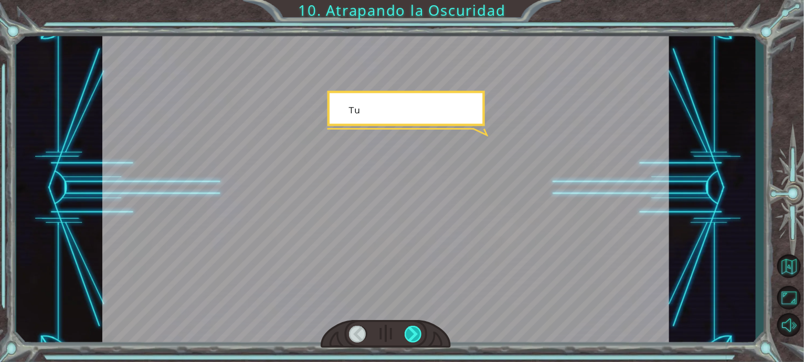
click at [420, 335] on div at bounding box center [414, 334] width 18 height 17
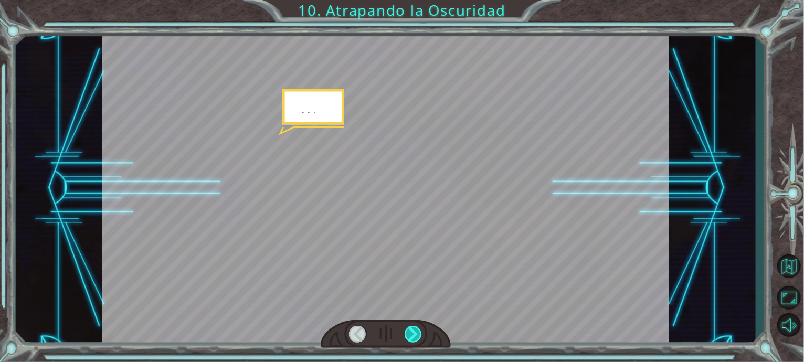
click at [420, 335] on div at bounding box center [414, 334] width 18 height 17
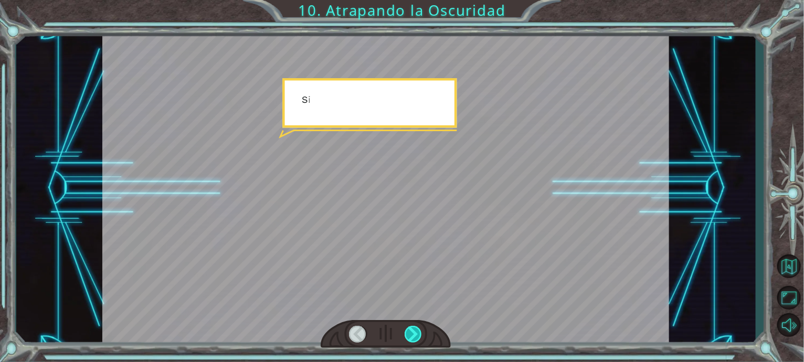
click at [420, 335] on div at bounding box center [414, 334] width 18 height 17
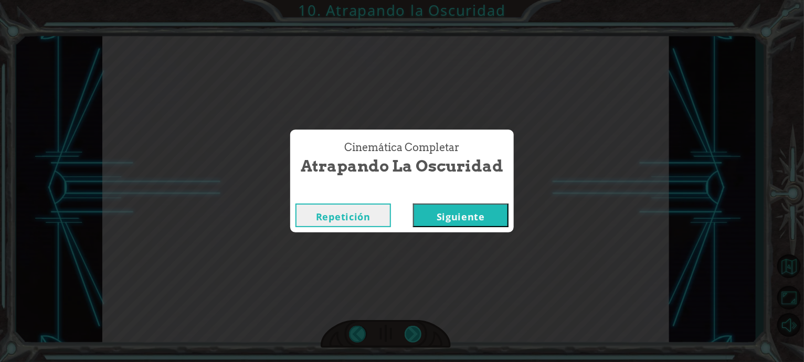
click at [420, 335] on div "Cinemática Completar Atrapando la Oscuridad Repetición [GEOGRAPHIC_DATA]" at bounding box center [402, 181] width 804 height 362
click at [445, 218] on button "Siguiente" at bounding box center [460, 216] width 95 height 24
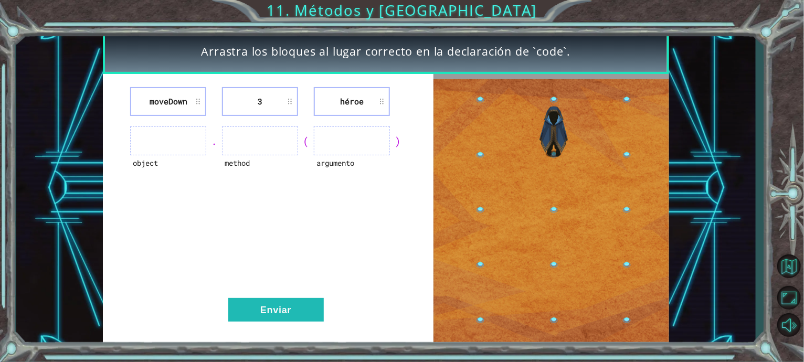
click at [193, 104] on li "moveDown" at bounding box center [168, 101] width 76 height 29
click at [184, 131] on ul at bounding box center [168, 140] width 76 height 29
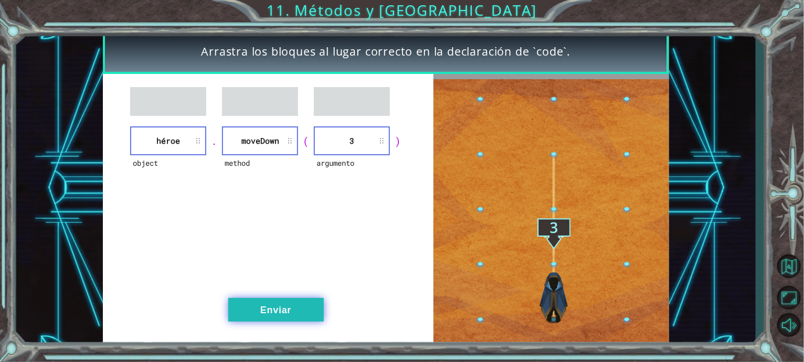
click at [267, 313] on button "Enviar" at bounding box center [275, 310] width 95 height 24
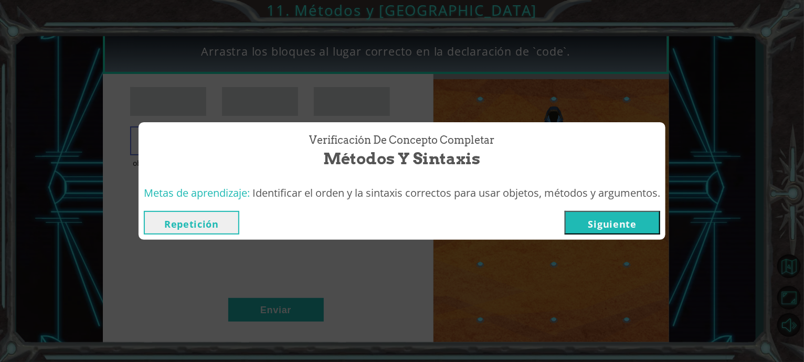
click at [616, 221] on button "Siguiente" at bounding box center [612, 223] width 95 height 24
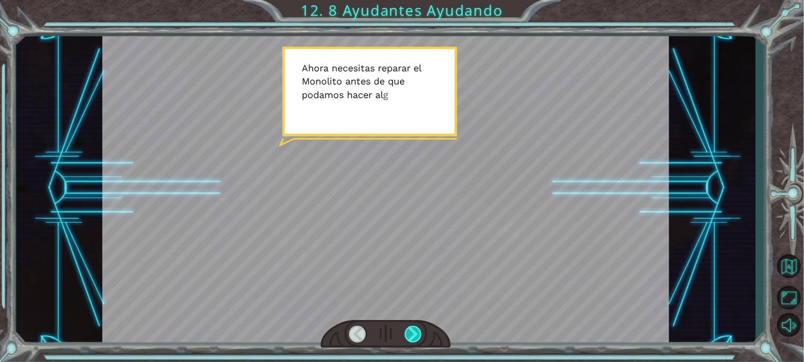
click at [415, 329] on div at bounding box center [414, 334] width 18 height 17
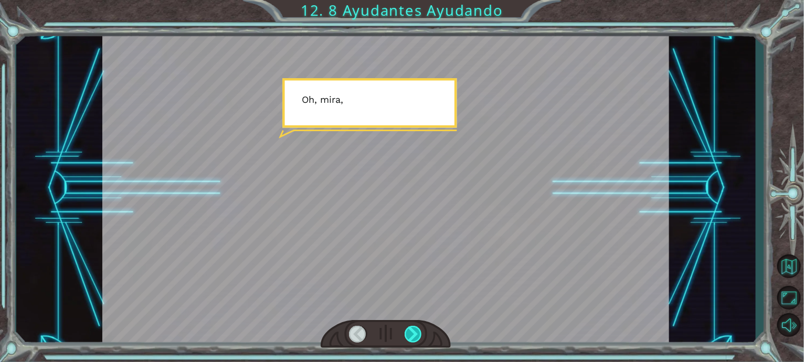
click at [415, 329] on div at bounding box center [414, 334] width 18 height 17
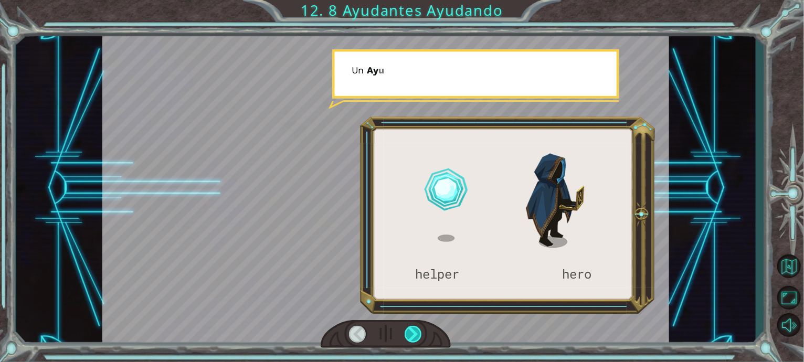
click at [415, 329] on div at bounding box center [414, 334] width 18 height 17
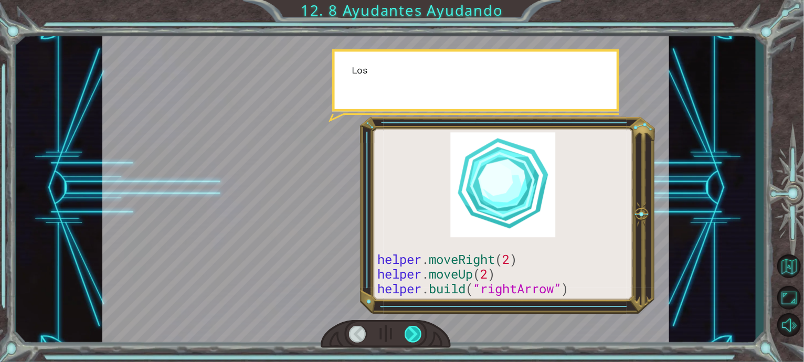
click at [415, 329] on div at bounding box center [414, 334] width 18 height 17
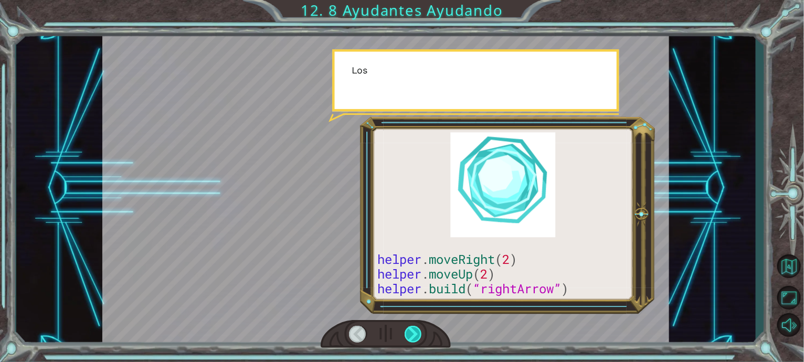
click at [415, 329] on div at bounding box center [414, 334] width 18 height 17
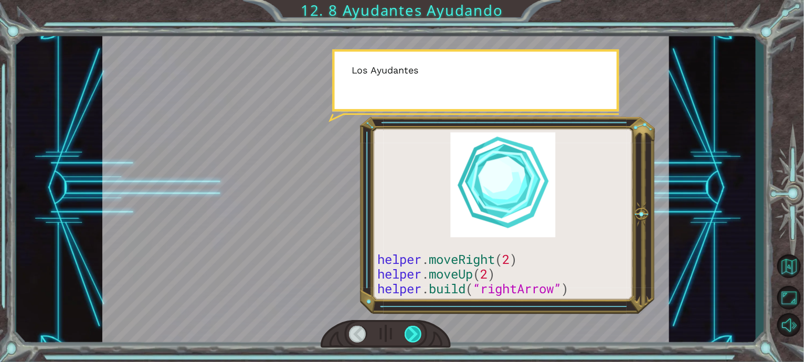
click at [415, 329] on div at bounding box center [414, 334] width 18 height 17
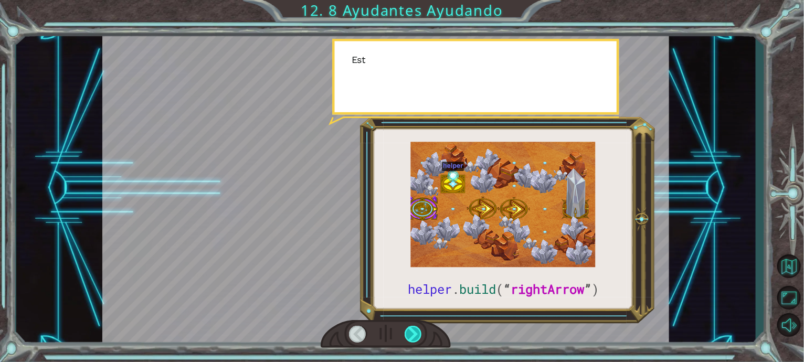
click at [415, 329] on div at bounding box center [414, 334] width 18 height 17
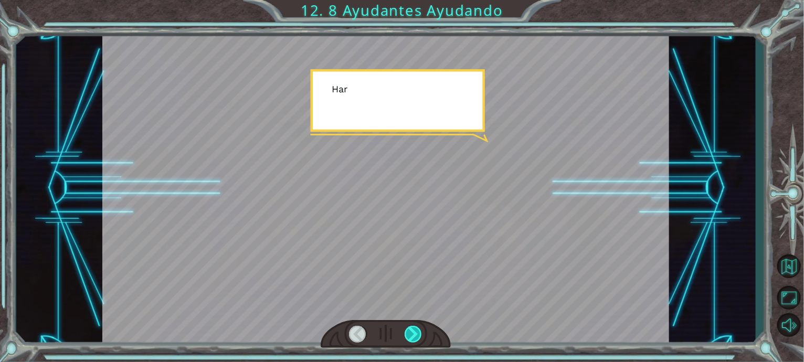
click at [415, 329] on div at bounding box center [414, 334] width 18 height 17
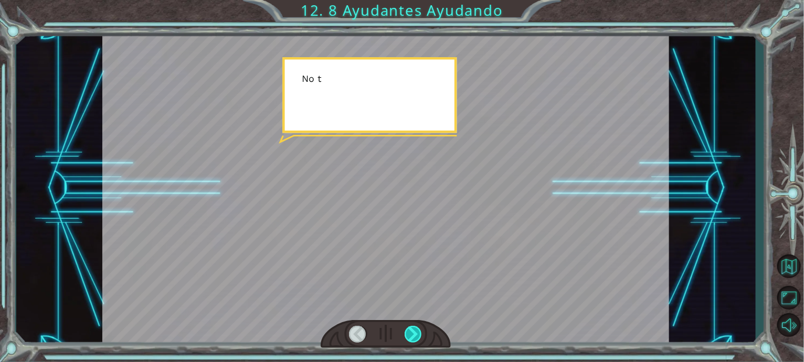
click at [415, 329] on div at bounding box center [414, 334] width 18 height 17
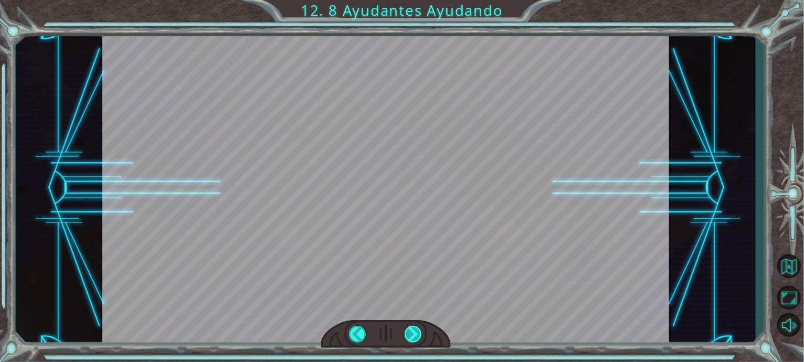
click at [415, 0] on div "helper . build ( “ rightArrow ” ) A h o r a n e c e s i t a s r e p a r a r e l…" at bounding box center [402, 0] width 804 height 0
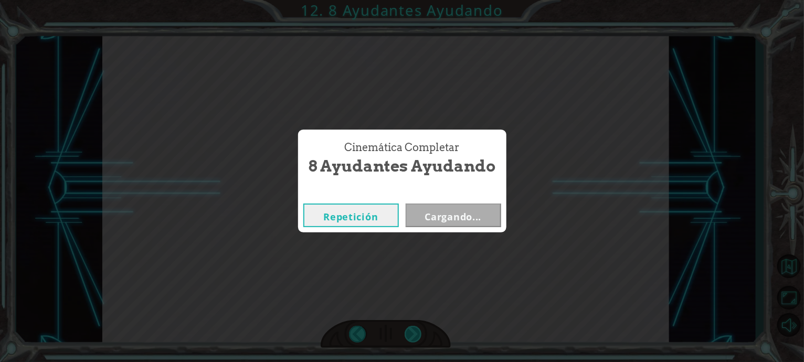
click at [415, 329] on div "Cinemática Completar 8 Ayudantes Ayudando Repetición Cargando..." at bounding box center [402, 181] width 804 height 362
click at [455, 225] on button "Siguiente" at bounding box center [453, 216] width 95 height 24
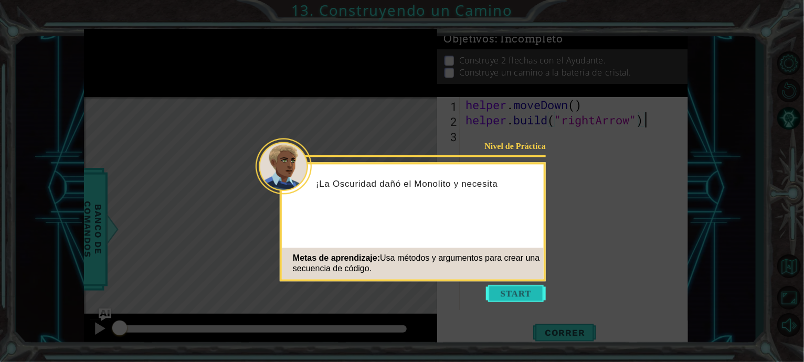
click at [521, 294] on button "Start" at bounding box center [516, 293] width 60 height 17
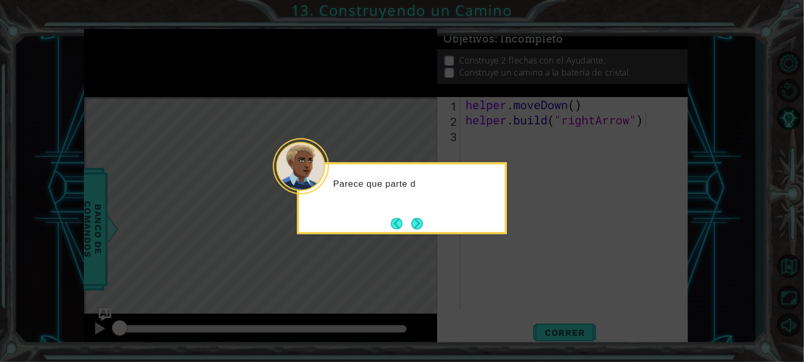
click at [429, 236] on icon at bounding box center [402, 181] width 804 height 362
click at [421, 229] on button "Next" at bounding box center [417, 224] width 12 height 12
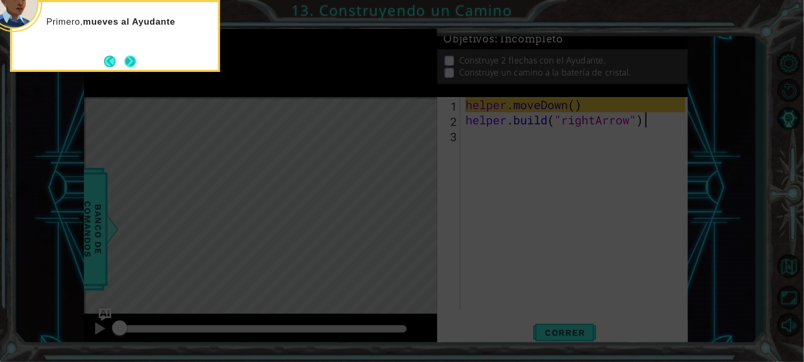
click at [133, 56] on button "Next" at bounding box center [130, 62] width 12 height 12
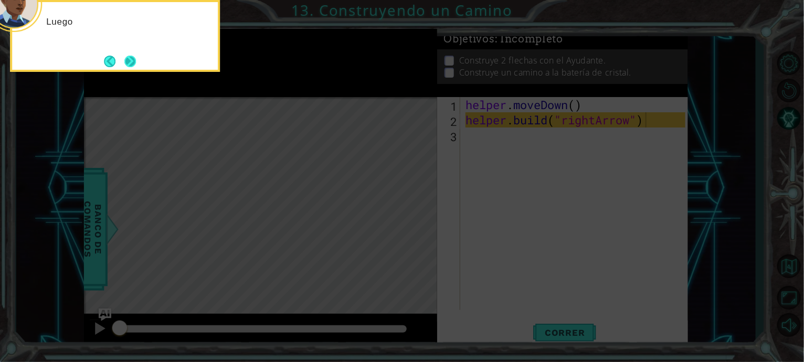
click at [126, 56] on button "Next" at bounding box center [130, 62] width 12 height 12
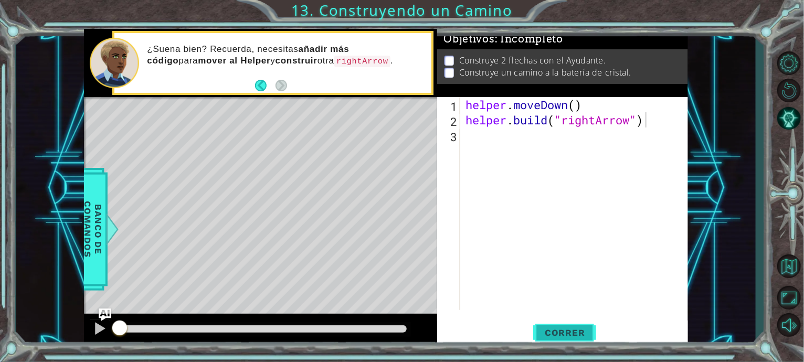
click at [581, 337] on span "Correr" at bounding box center [564, 332] width 61 height 10
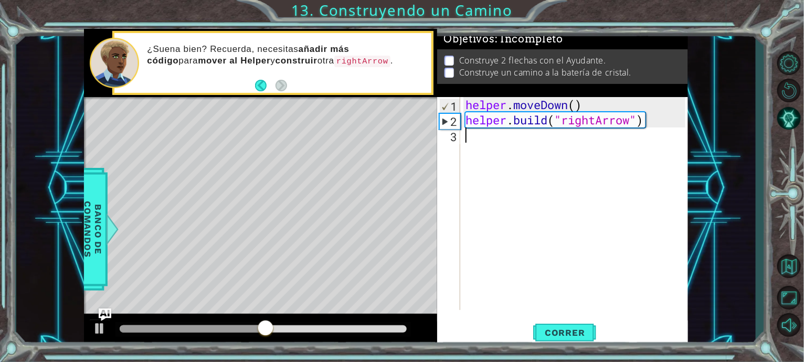
click at [564, 165] on div "helper . moveDown ( ) helper . build ( "rightArrow" )" at bounding box center [576, 218] width 227 height 243
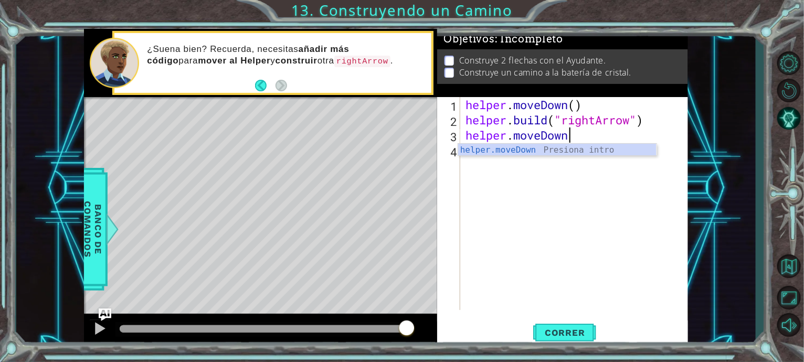
scroll to position [0, 4]
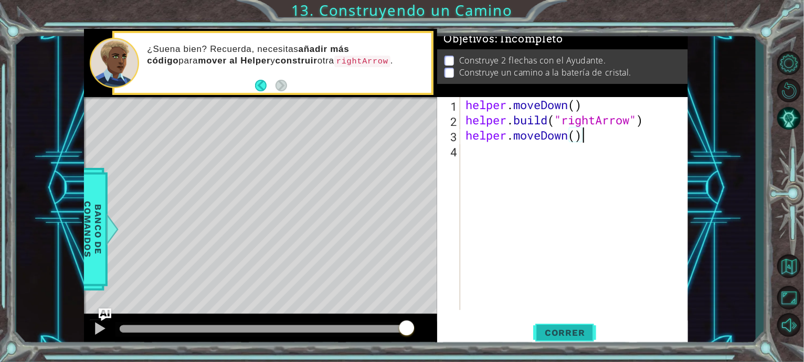
click at [558, 322] on button "Correr" at bounding box center [564, 333] width 63 height 25
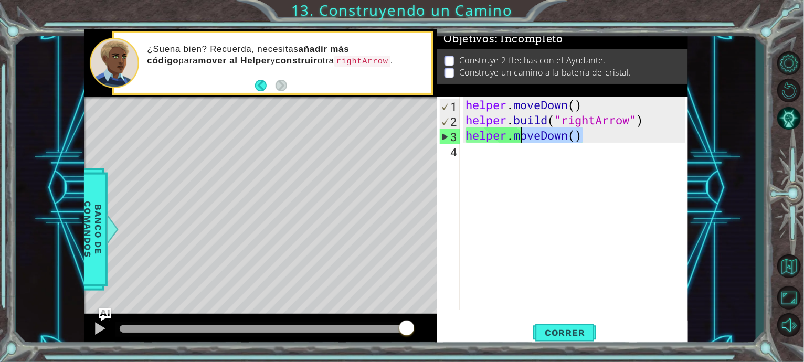
drag, startPoint x: 591, startPoint y: 137, endPoint x: 515, endPoint y: 134, distance: 75.6
click at [515, 134] on div "helper . moveDown ( ) helper . build ( "rightArrow" ) helper . moveDown ( )" at bounding box center [576, 218] width 227 height 243
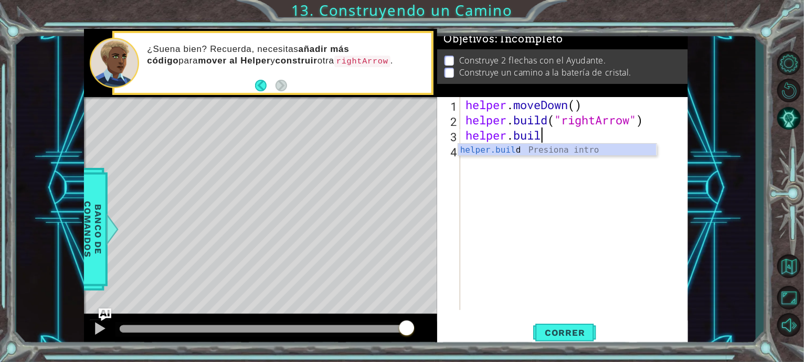
scroll to position [0, 3]
type textarea "[DOMAIN_NAME](""
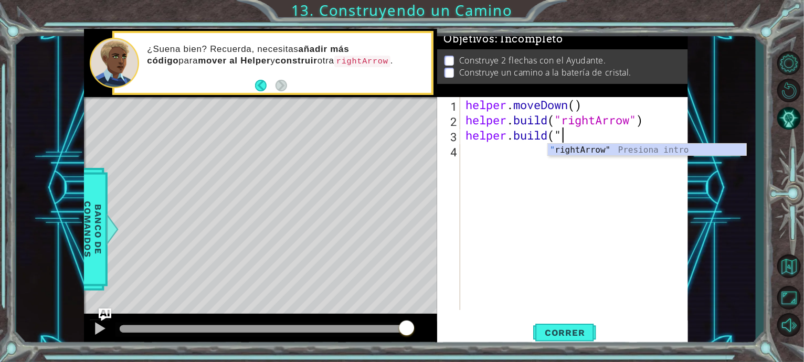
click at [601, 158] on div "helper . moveDown ( ) helper . build ( "rightArrow" ) helper . build ( "" at bounding box center [576, 218] width 227 height 243
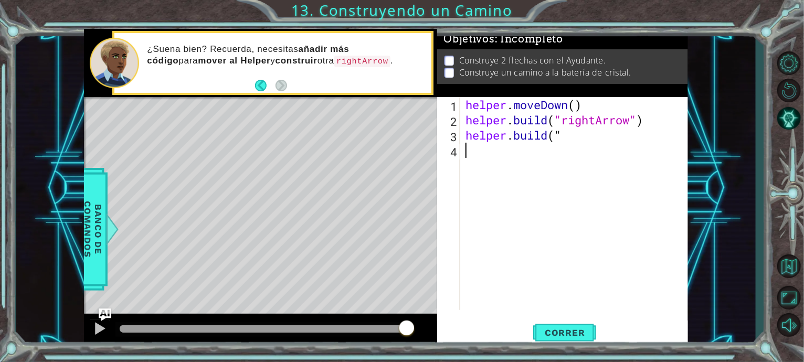
scroll to position [0, 0]
click at [561, 131] on div "helper . moveDown ( ) helper . build ( "rightArrow" ) helper . build ( "" at bounding box center [576, 218] width 227 height 243
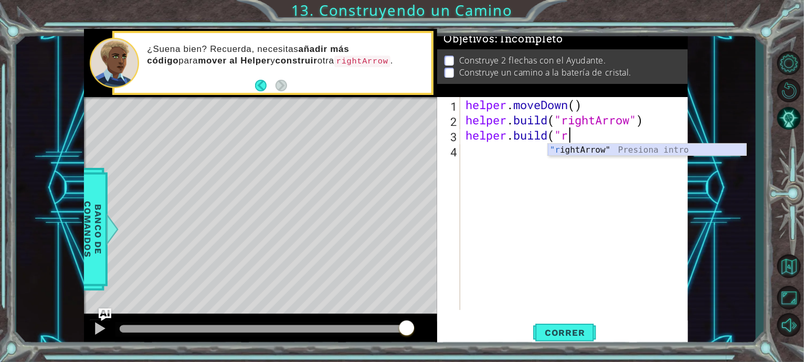
click at [585, 144] on div ""r ightArrow" Presiona intro" at bounding box center [647, 163] width 198 height 38
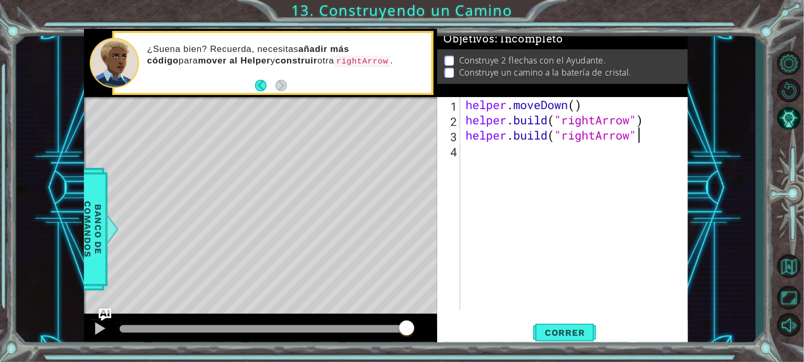
scroll to position [0, 7]
type textarea "[DOMAIN_NAME]("rightArrow")"
click at [549, 342] on button "Correr" at bounding box center [564, 333] width 63 height 25
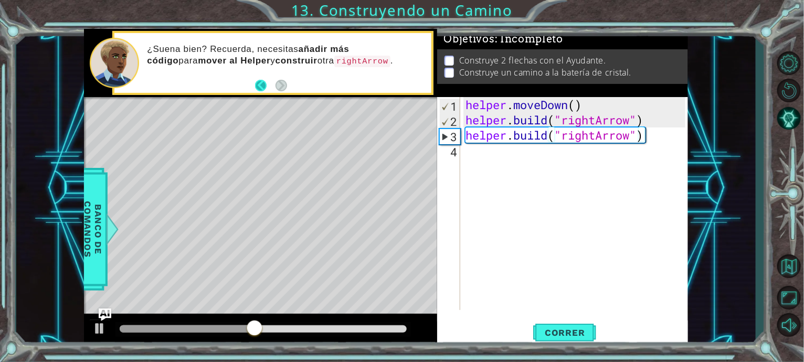
click at [264, 82] on button "Back" at bounding box center [265, 86] width 20 height 12
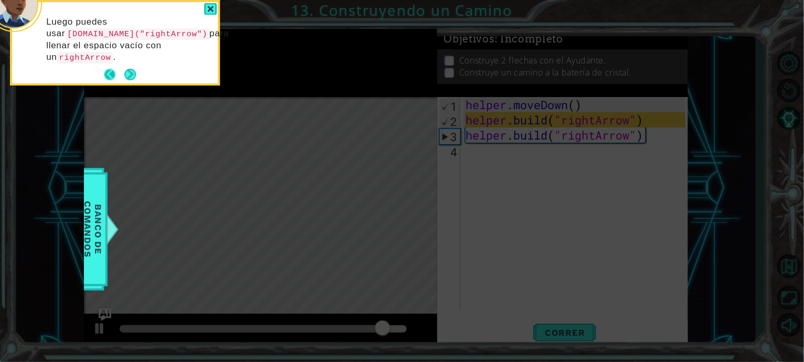
click at [106, 72] on button "Back" at bounding box center [114, 75] width 20 height 12
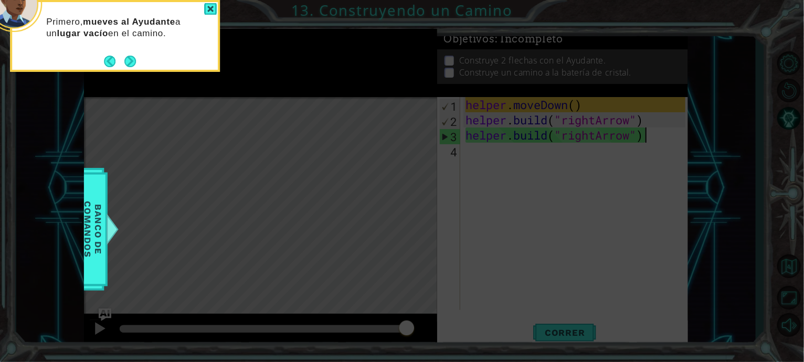
click at [377, 154] on icon at bounding box center [402, 54] width 804 height 615
click at [215, 12] on div at bounding box center [210, 9] width 13 height 12
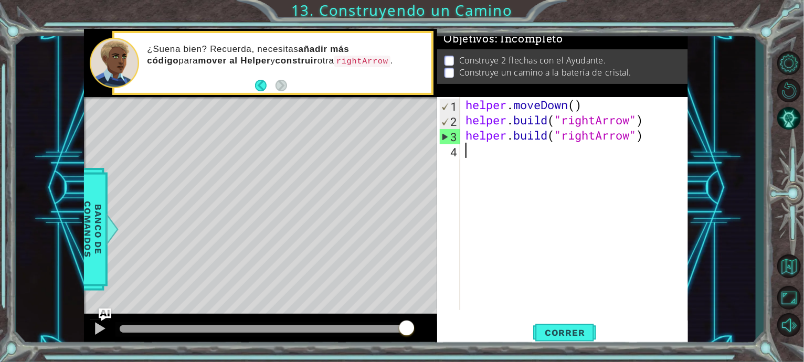
click at [585, 143] on div "helper . moveDown ( ) helper . build ( "rightArrow" ) helper . build ( "rightAr…" at bounding box center [576, 218] width 227 height 243
click at [550, 134] on div "helper . moveDown ( ) helper . build ( "rightArrow" ) helper . build ( "rightAr…" at bounding box center [576, 218] width 227 height 243
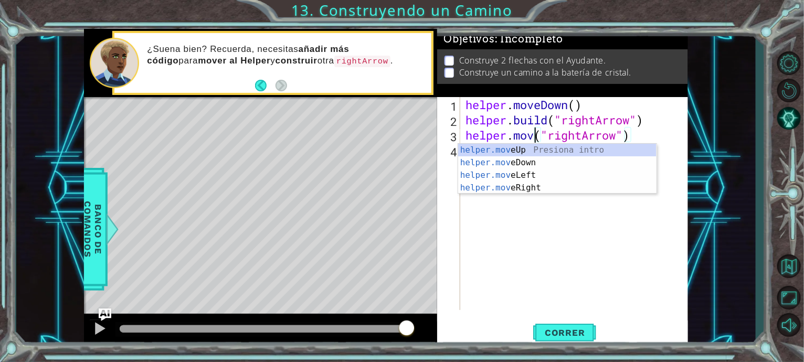
type textarea "helper.move("rightArrow")"
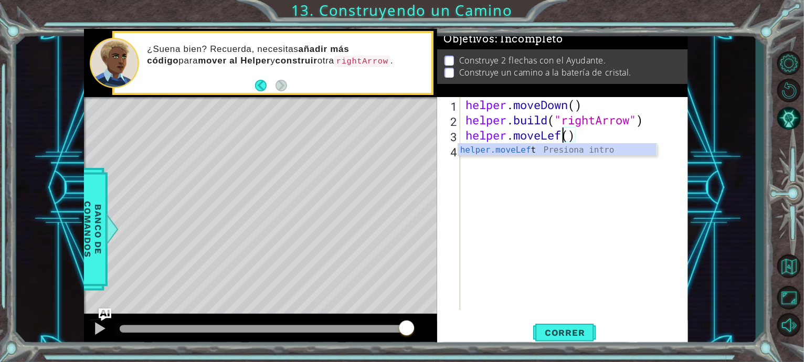
scroll to position [0, 5]
click at [565, 339] on button "Correr" at bounding box center [564, 333] width 63 height 25
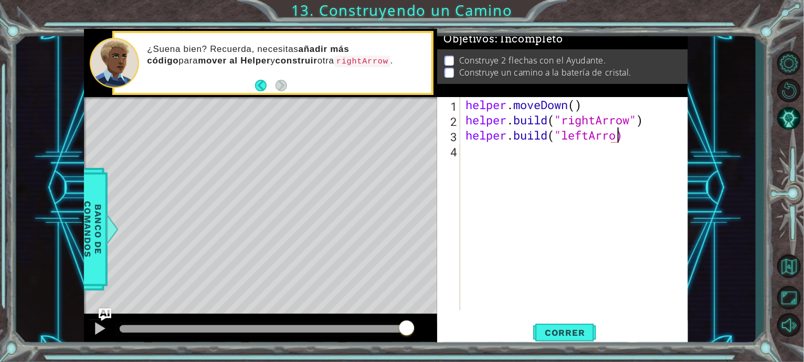
scroll to position [0, 7]
click at [562, 345] on button "Correr" at bounding box center [564, 333] width 63 height 25
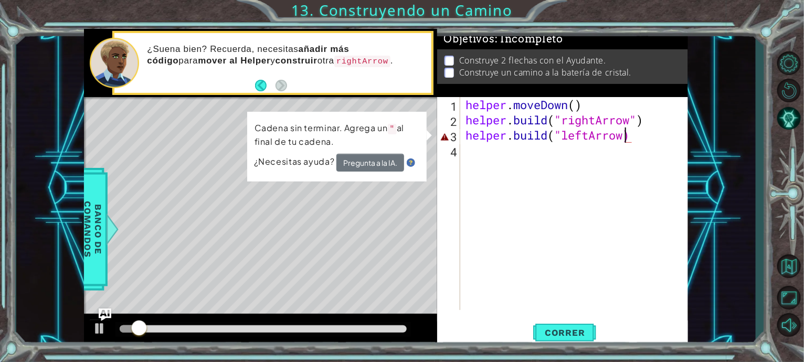
click at [623, 137] on div "helper . moveDown ( ) helper . build ( "rightArrow" ) helper . build ( "leftArr…" at bounding box center [576, 218] width 227 height 243
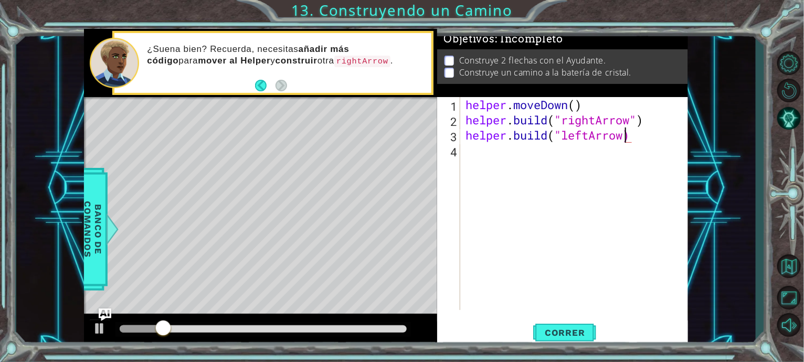
scroll to position [0, 7]
click at [552, 319] on div "[DOMAIN_NAME]("leftArrow") 1 2 3 4 helper . moveDown ( ) helper . build ( "righ…" at bounding box center [562, 222] width 251 height 251
click at [559, 335] on span "Correr" at bounding box center [564, 332] width 61 height 10
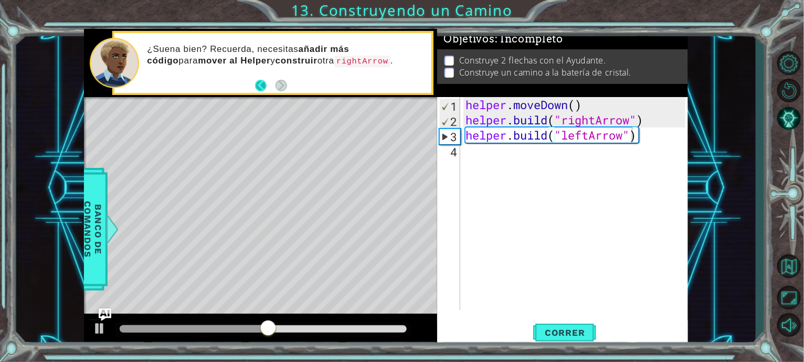
click at [260, 88] on button "Back" at bounding box center [265, 86] width 20 height 12
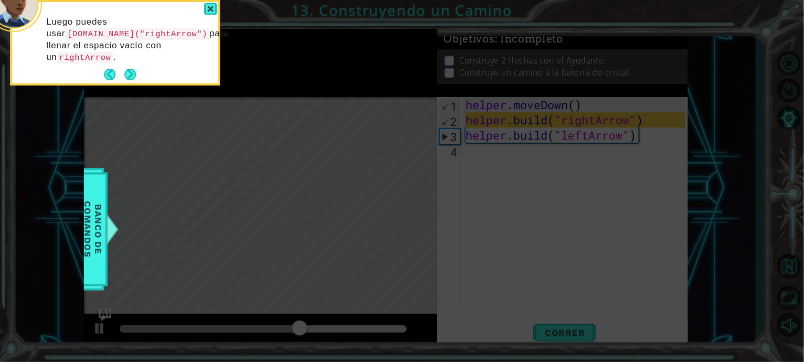
click at [115, 66] on div "Luego puedes usar [DOMAIN_NAME]("rightArrow") para llenar el espacio vacío con …" at bounding box center [115, 44] width 206 height 77
click at [111, 72] on button "Back" at bounding box center [114, 75] width 20 height 12
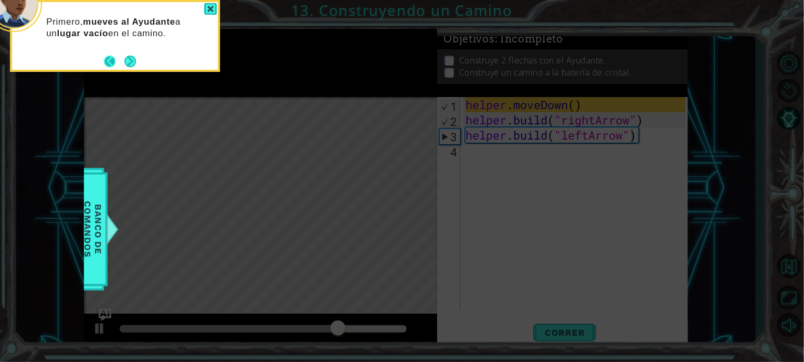
click at [105, 60] on button "Back" at bounding box center [114, 62] width 20 height 12
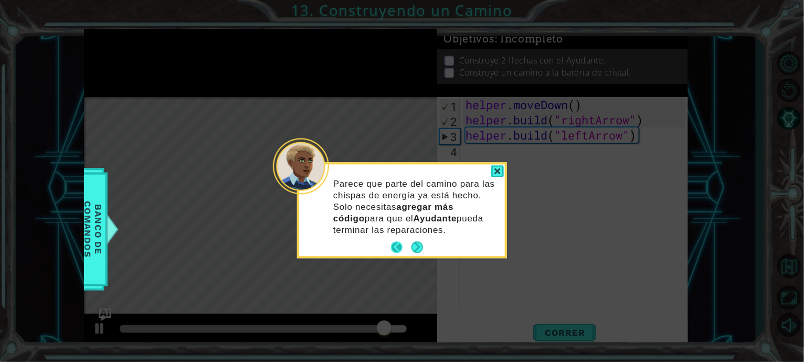
click at [392, 243] on button "Back" at bounding box center [401, 248] width 20 height 12
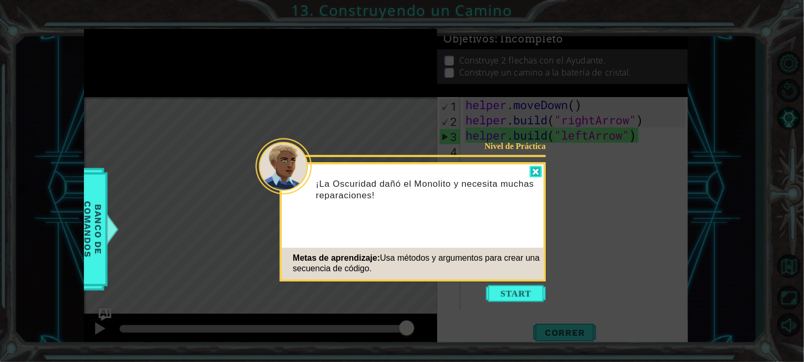
click at [530, 175] on div at bounding box center [535, 172] width 13 height 12
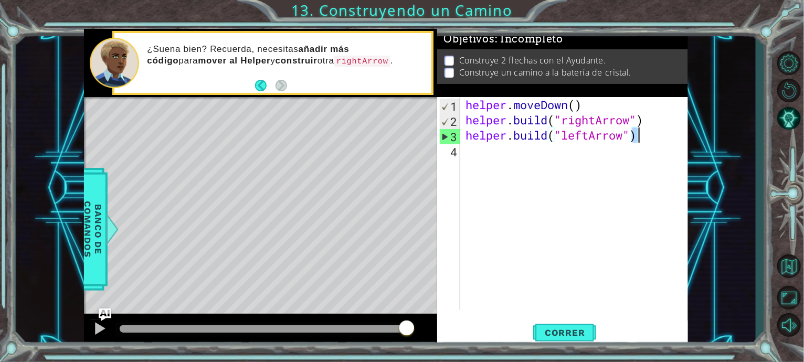
drag, startPoint x: 632, startPoint y: 132, endPoint x: 640, endPoint y: 139, distance: 10.5
click at [640, 139] on div "helper . moveDown ( ) helper . build ( "rightArrow" ) helper . build ( "leftArr…" at bounding box center [576, 218] width 227 height 243
type textarea "[DOMAIN_NAME]("leftArrow)""
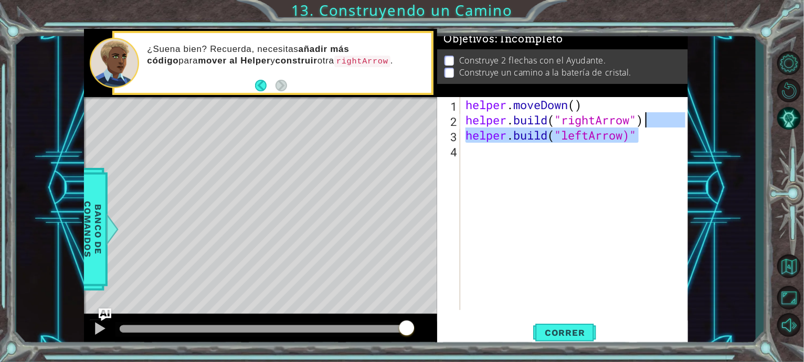
click at [652, 137] on div "helper . moveDown ( ) helper . build ( "rightArrow" ) helper . build ( "leftArr…" at bounding box center [576, 218] width 227 height 243
drag, startPoint x: 648, startPoint y: 137, endPoint x: 466, endPoint y: 138, distance: 181.6
click at [466, 138] on div "helper . moveDown ( ) helper . build ( "rightArrow" ) helper . build ( "leftArr…" at bounding box center [576, 218] width 227 height 243
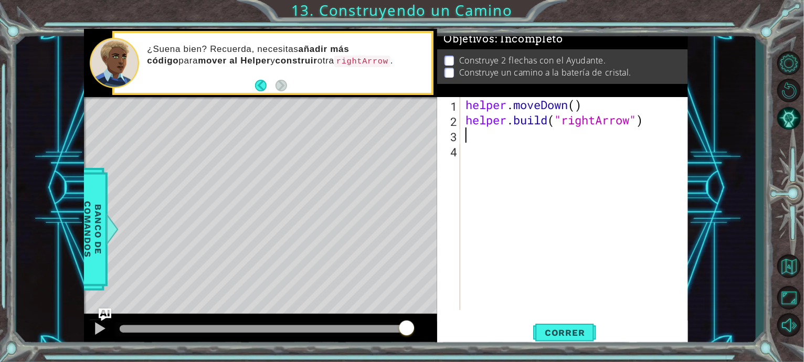
scroll to position [0, 0]
click at [495, 155] on div "helper . moveDown ( ) helper . build ( "rightArrow" )" at bounding box center [576, 218] width 227 height 243
click at [496, 144] on div "helper . moveDown ( ) helper . build ( "rightArrow" )" at bounding box center [576, 218] width 227 height 243
click at [498, 138] on div "helper . moveDown ( ) helper . build ( "rightArrow" )" at bounding box center [576, 218] width 227 height 243
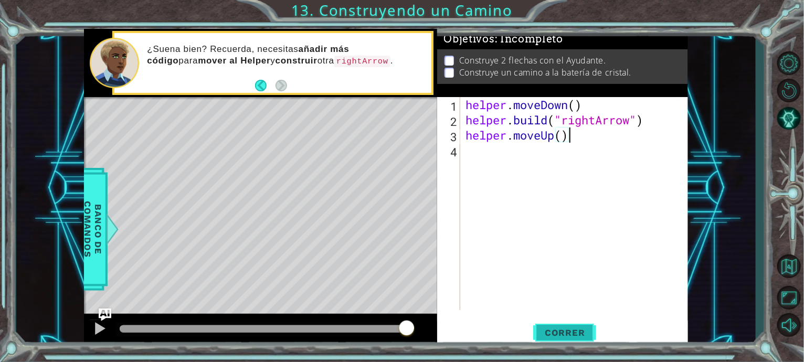
type textarea "helper.moveUp()"
click at [576, 334] on span "Correr" at bounding box center [564, 332] width 61 height 10
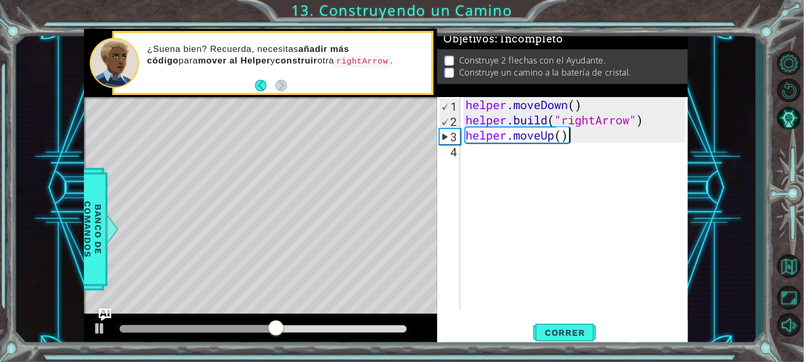
click at [599, 140] on div "helper . moveDown ( ) helper . build ( "rightArrow" ) helper . moveUp ( )" at bounding box center [576, 218] width 227 height 243
click at [99, 324] on div at bounding box center [100, 329] width 14 height 14
drag, startPoint x: 145, startPoint y: 197, endPoint x: 254, endPoint y: 200, distance: 109.2
click at [250, 200] on div "Level Map" at bounding box center [326, 251] width 485 height 309
click at [582, 132] on div "helper . moveDown ( ) helper . build ( "rightArrow" ) helper . moveUp ( )" at bounding box center [576, 218] width 227 height 243
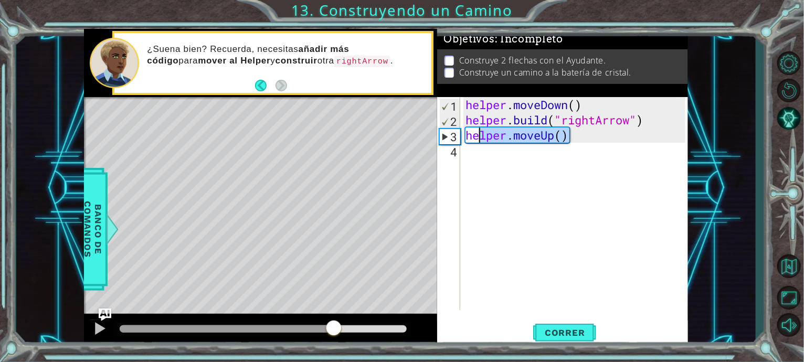
drag, startPoint x: 570, startPoint y: 134, endPoint x: 466, endPoint y: 139, distance: 104.0
click at [466, 139] on div "helper . moveDown ( ) helper . build ( "rightArrow" ) helper . moveUp ( )" at bounding box center [576, 218] width 227 height 243
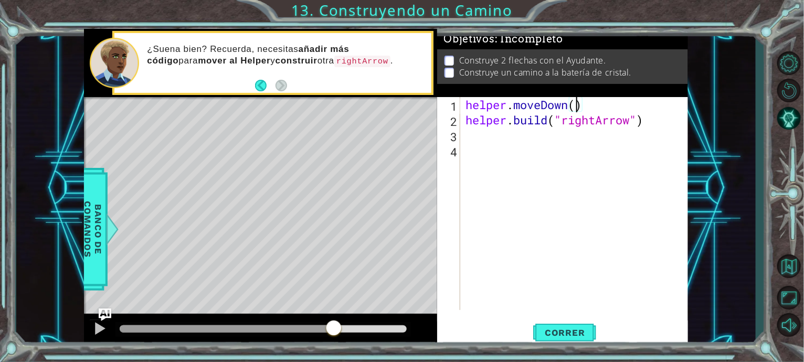
click at [577, 105] on div "helper . moveDown ( ) helper . build ( "rightArrow" )" at bounding box center [576, 218] width 227 height 243
click at [555, 328] on span "Correr" at bounding box center [564, 332] width 61 height 10
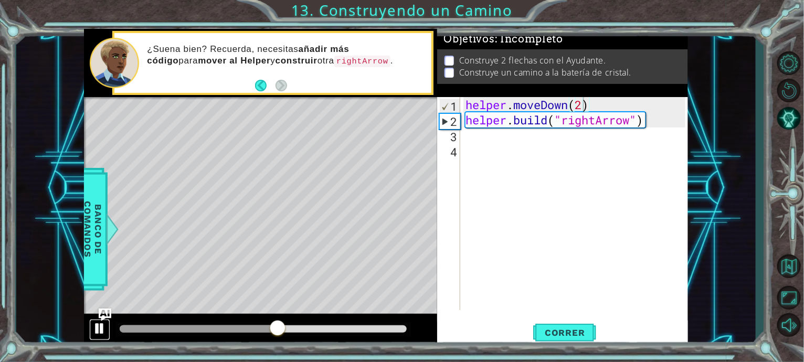
click at [99, 325] on div at bounding box center [100, 329] width 14 height 14
click at [453, 104] on div "1" at bounding box center [450, 106] width 20 height 15
type textarea "helper.moveDown(2)"
click at [561, 330] on span "Correr" at bounding box center [564, 332] width 61 height 10
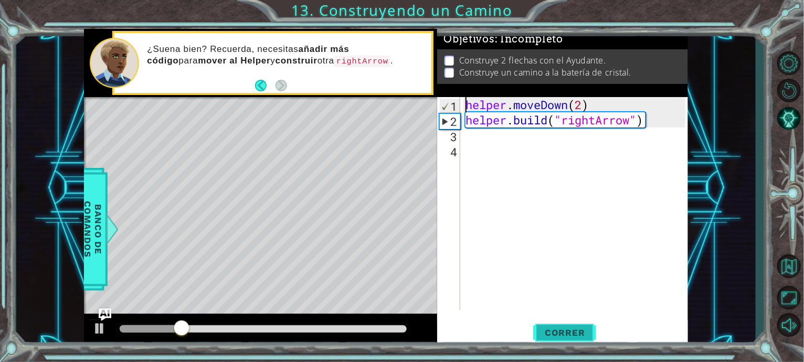
click at [557, 332] on span "Correr" at bounding box center [564, 332] width 61 height 10
click at [573, 149] on div "helper . moveDown ( 2 ) helper . build ( "rightArrow" )" at bounding box center [576, 218] width 227 height 243
click at [540, 142] on div "helper . moveDown ( 2 ) helper . build ( "rightArrow" )" at bounding box center [576, 218] width 227 height 243
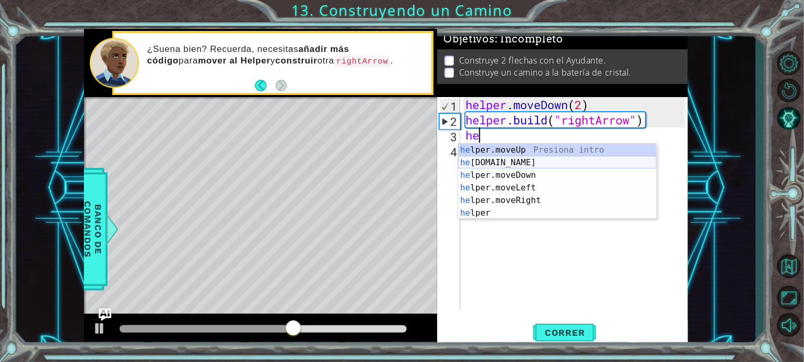
click at [511, 166] on div "he lper.moveUp Presiona intro he [DOMAIN_NAME] Presiona intro he lper.moveDown …" at bounding box center [557, 194] width 198 height 101
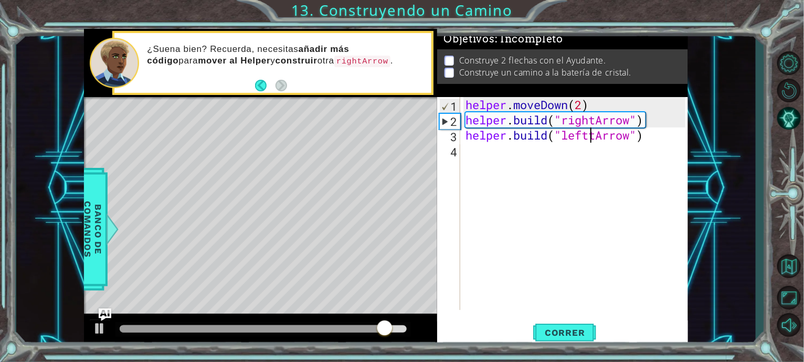
scroll to position [0, 5]
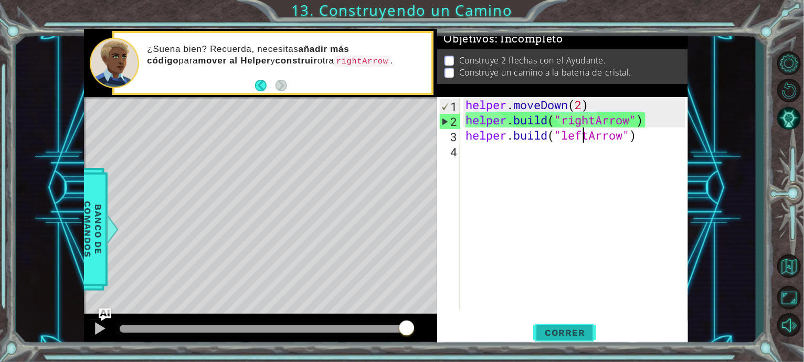
click at [574, 328] on span "Correr" at bounding box center [564, 332] width 61 height 10
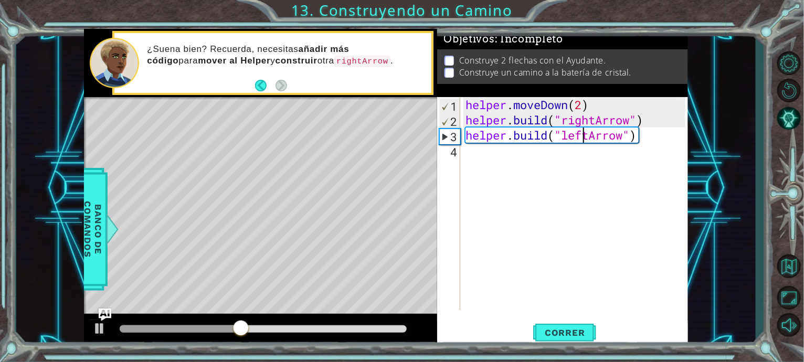
click at [664, 125] on div "helper . moveDown ( 2 ) helper . build ( "rightArrow" ) helper . build ( "leftA…" at bounding box center [576, 218] width 227 height 243
type textarea "[DOMAIN_NAME]("rightArrow")"
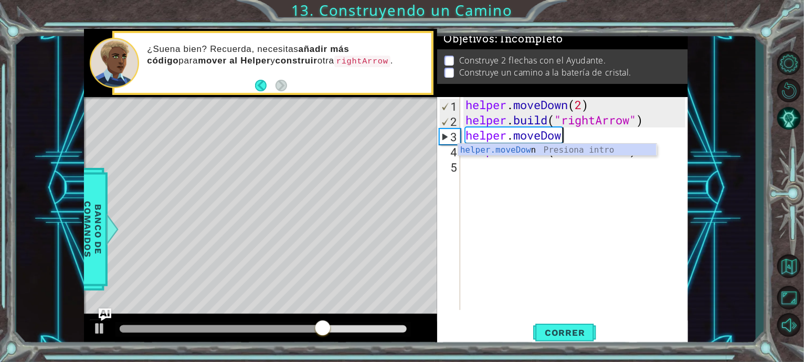
scroll to position [0, 4]
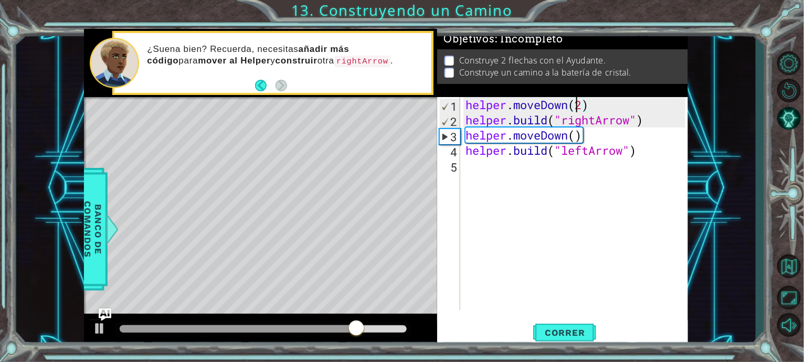
click at [579, 102] on div "helper . moveDown ( 2 ) helper . build ( "rightArrow" ) helper . moveDown ( ) h…" at bounding box center [576, 218] width 227 height 243
type textarea "helper.moveDown()"
click at [568, 325] on button "Correr" at bounding box center [564, 333] width 63 height 25
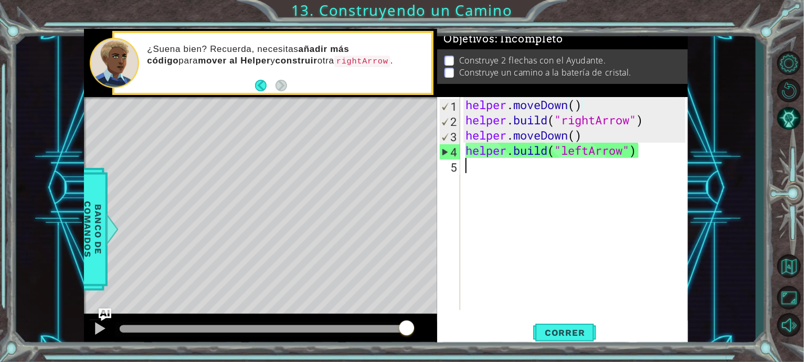
click at [625, 170] on div "helper . moveDown ( ) helper . build ( "rightArrow" ) helper . moveDown ( ) hel…" at bounding box center [576, 218] width 227 height 243
click at [585, 153] on div "helper . moveDown ( ) helper . build ( "rightArrow" ) helper . moveDown ( ) hel…" at bounding box center [576, 218] width 227 height 243
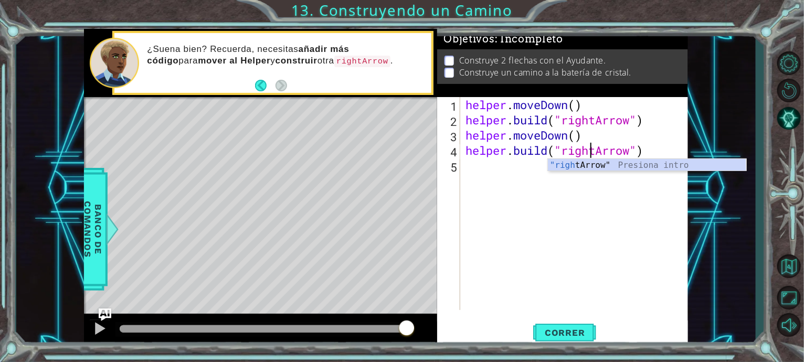
scroll to position [0, 5]
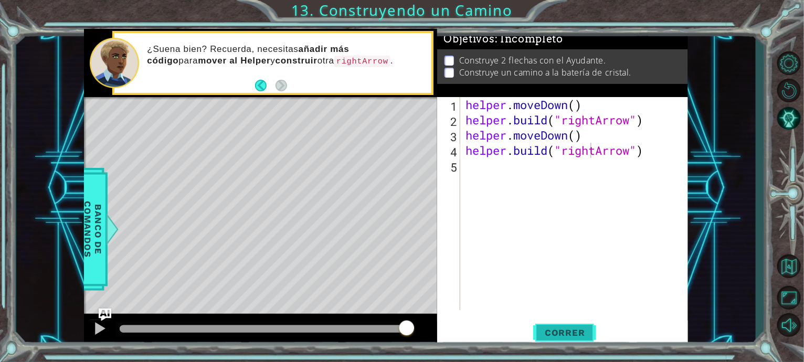
click at [558, 326] on button "Correr" at bounding box center [564, 333] width 63 height 25
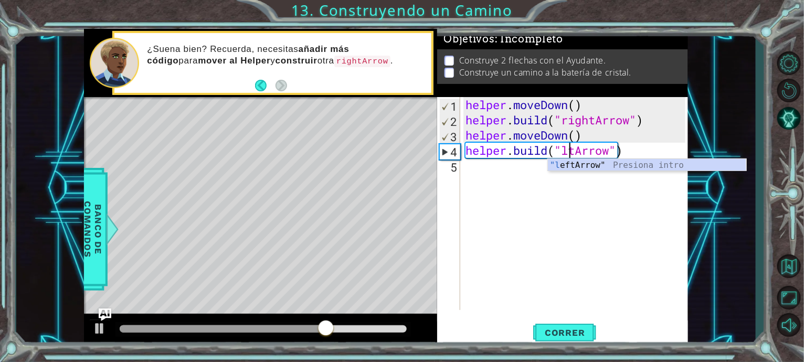
scroll to position [0, 5]
type textarea "[DOMAIN_NAME]("leftArrow")"
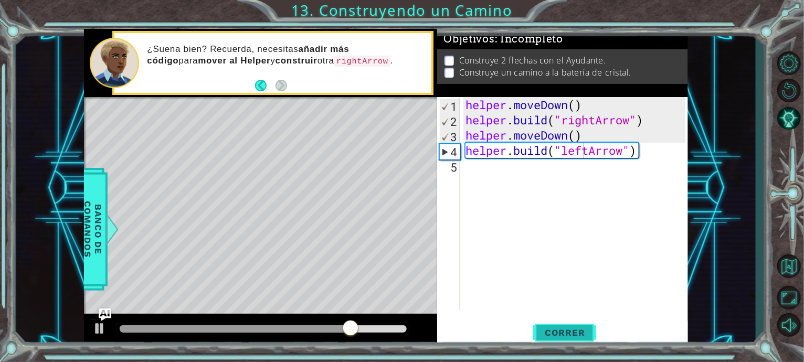
click at [566, 326] on button "Correr" at bounding box center [564, 333] width 63 height 25
click at [645, 155] on div "helper . moveDown ( ) helper . build ( "rightArrow" ) helper . moveDown ( ) hel…" at bounding box center [576, 218] width 227 height 243
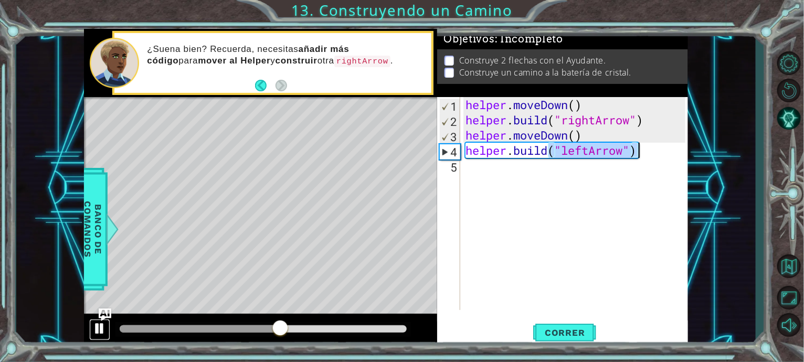
click at [94, 329] on div at bounding box center [100, 329] width 14 height 14
drag, startPoint x: 641, startPoint y: 152, endPoint x: 465, endPoint y: 153, distance: 176.3
click at [465, 153] on div "helper . moveDown ( ) helper . build ( "rightArrow" ) helper . moveDown ( ) hel…" at bounding box center [576, 218] width 227 height 243
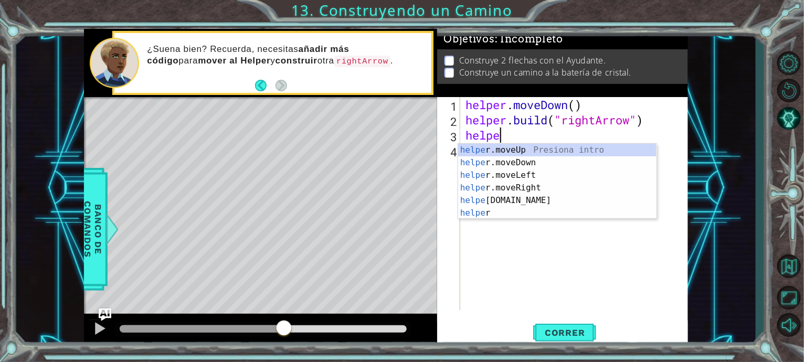
type textarea "h"
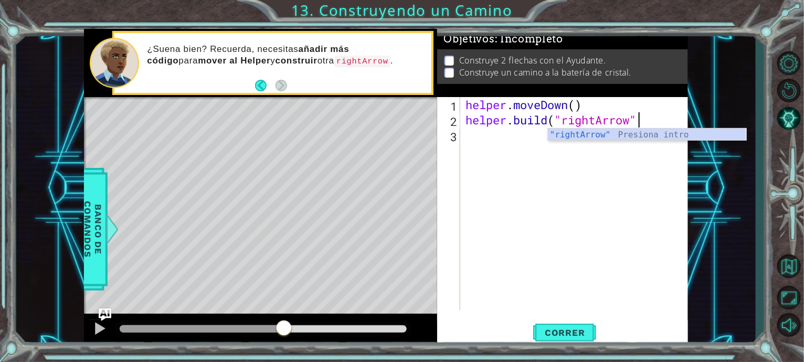
scroll to position [0, 7]
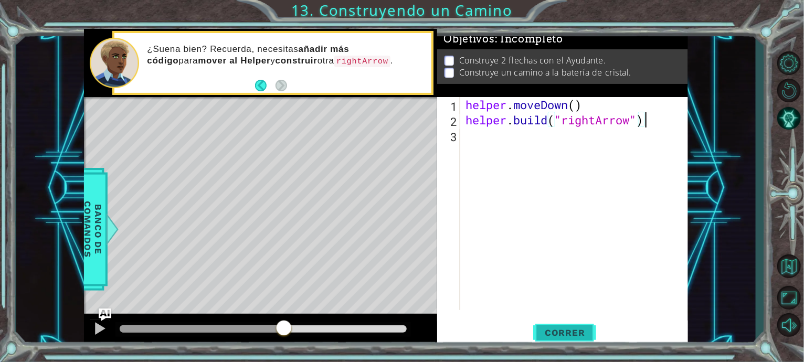
type textarea "[DOMAIN_NAME]("rightArrow")"
click at [568, 332] on span "Correr" at bounding box center [564, 332] width 61 height 10
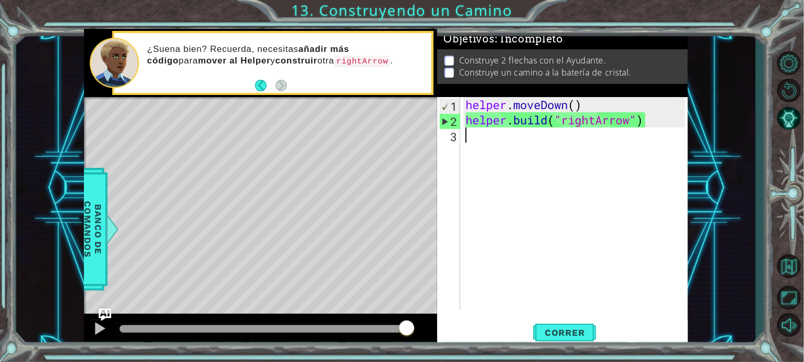
click at [475, 169] on div "helper . moveDown ( ) helper . build ( "rightArrow" )" at bounding box center [576, 218] width 227 height 243
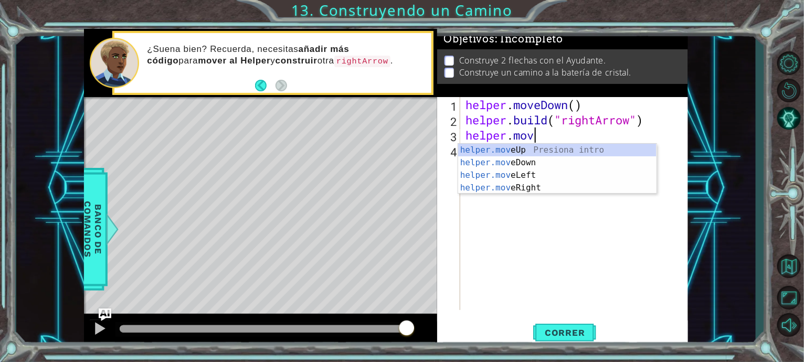
scroll to position [0, 3]
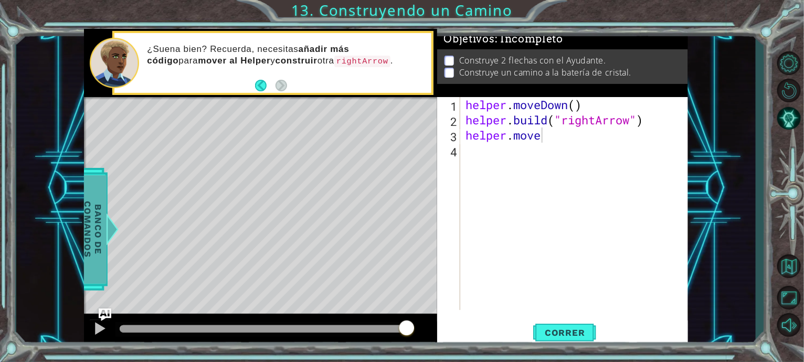
click at [84, 206] on span "Banco de comandos" at bounding box center [92, 229] width 27 height 109
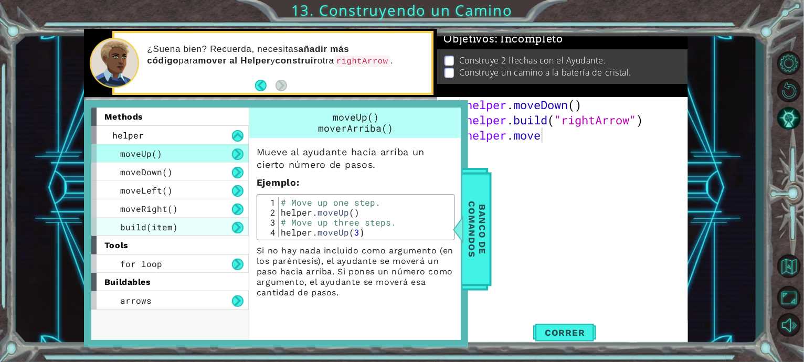
click at [177, 228] on div "build(item)" at bounding box center [169, 227] width 157 height 18
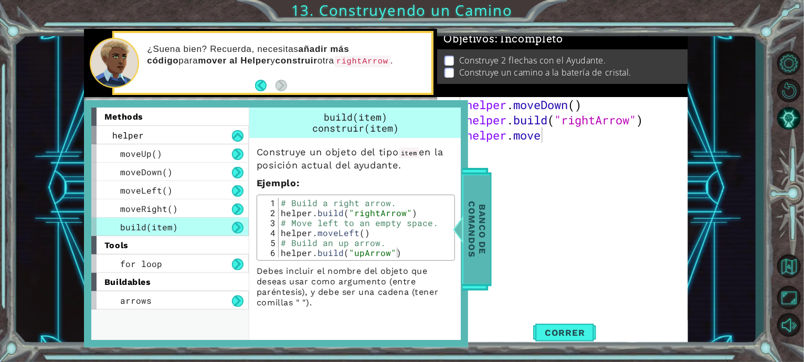
click at [487, 222] on span "Banco de comandos" at bounding box center [476, 229] width 27 height 109
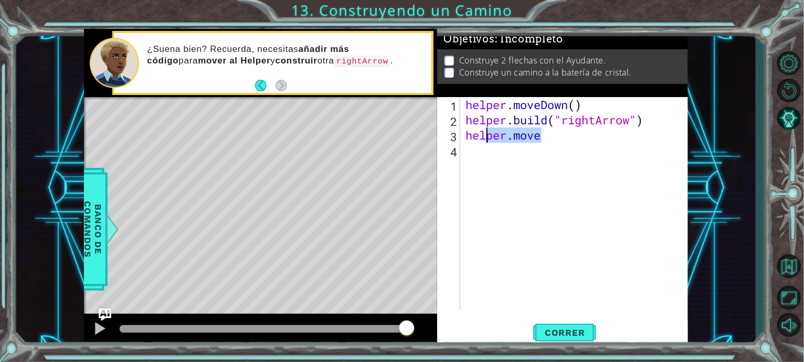
drag, startPoint x: 558, startPoint y: 139, endPoint x: 486, endPoint y: 143, distance: 72.5
click at [486, 143] on div "helper . moveDown ( ) helper . build ( "rightArrow" ) helper . move" at bounding box center [576, 218] width 227 height 243
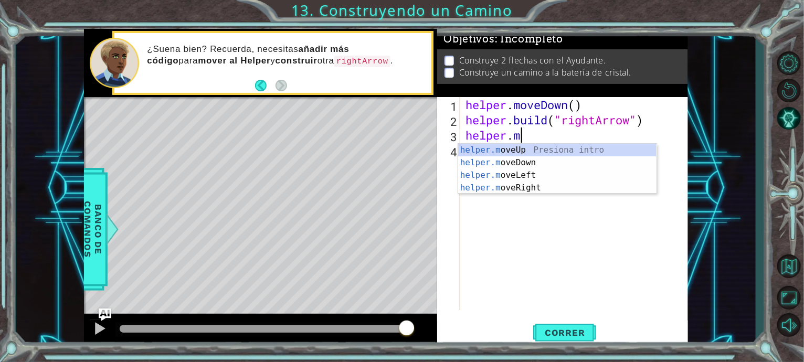
scroll to position [0, 1]
type textarea "h"
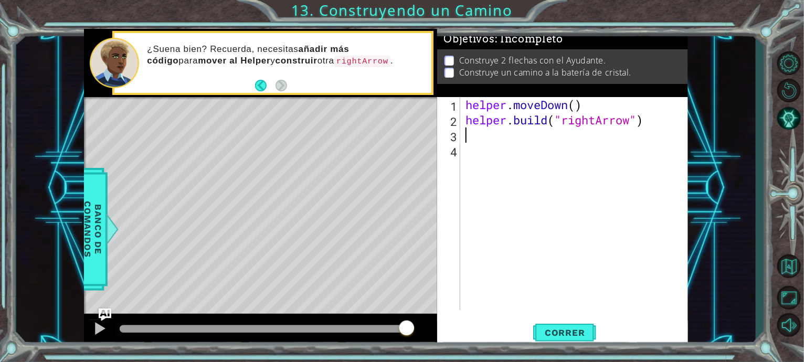
scroll to position [0, 0]
type textarea "[DOMAIN_NAME]("rightArrow")"
click at [539, 326] on button "Correr" at bounding box center [564, 333] width 63 height 25
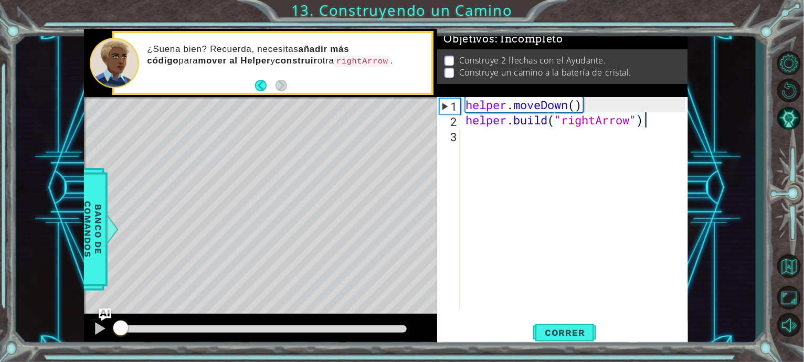
drag, startPoint x: 185, startPoint y: 324, endPoint x: 120, endPoint y: 325, distance: 65.1
click at [120, 325] on div at bounding box center [120, 329] width 19 height 19
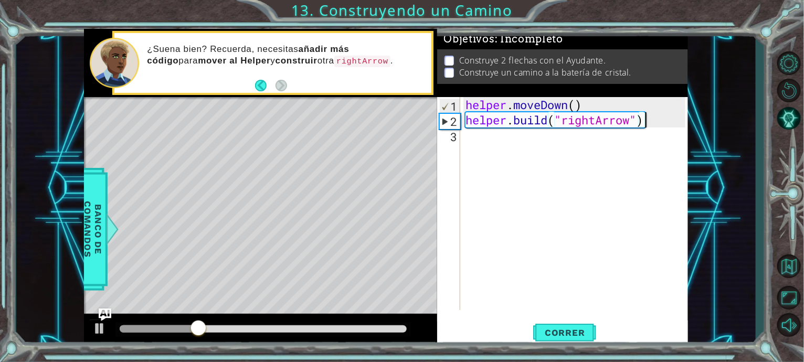
click at [517, 157] on div "helper . moveDown ( ) helper . build ( "rightArrow" )" at bounding box center [576, 218] width 227 height 243
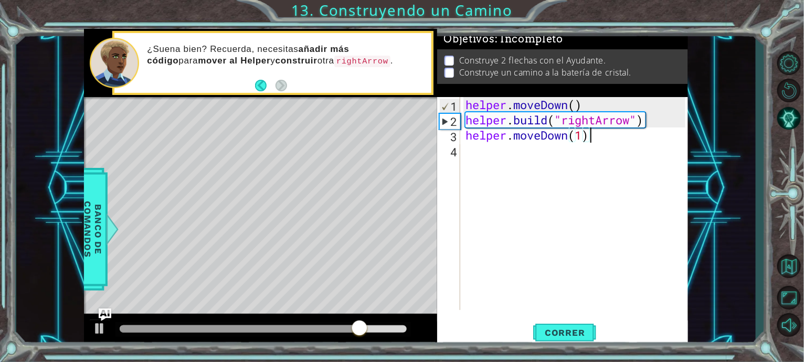
scroll to position [0, 5]
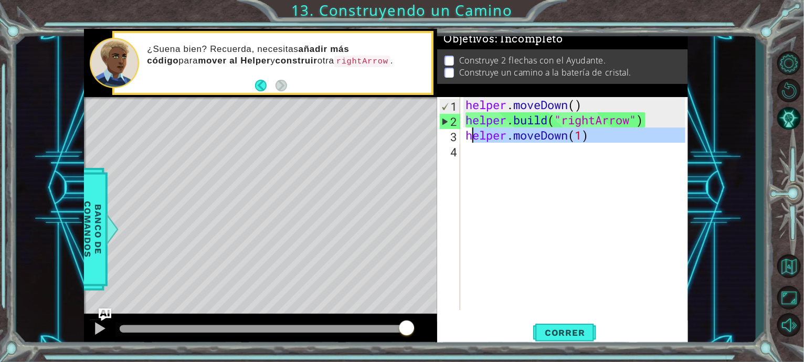
drag, startPoint x: 611, startPoint y: 143, endPoint x: 470, endPoint y: 135, distance: 141.4
click at [470, 135] on div "helper . moveDown ( ) helper . build ( "rightArrow" ) helper . moveDown ( 1 )" at bounding box center [576, 218] width 227 height 243
type textarea "h"
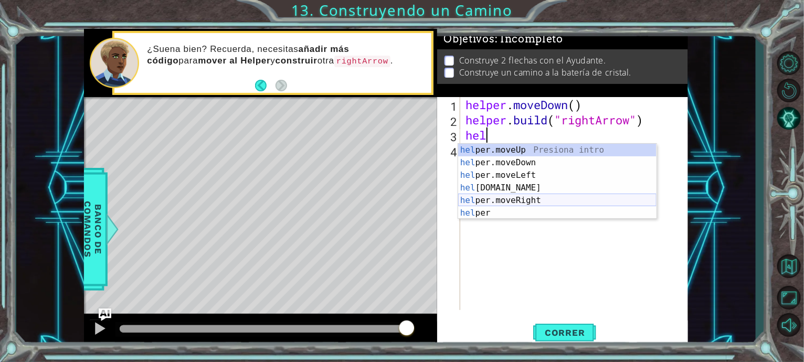
click at [519, 199] on div "hel per.moveUp Presiona intro hel per.moveDown Presiona intro hel per.moveLeft …" at bounding box center [557, 194] width 198 height 101
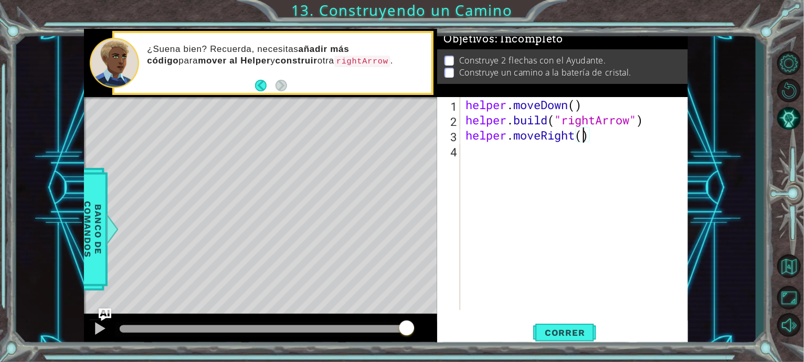
type textarea "helper.moveRight(3)"
click at [538, 157] on div "helper . moveDown ( ) helper . build ( "rightArrow" ) helper . moveRight ( 3 )" at bounding box center [576, 218] width 227 height 243
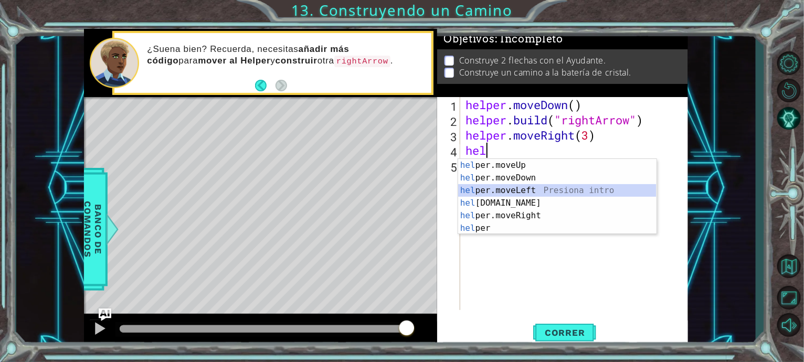
click at [509, 195] on div "hel per.moveUp Presiona intro hel per.moveDown Presiona intro hel per.moveLeft …" at bounding box center [557, 209] width 198 height 101
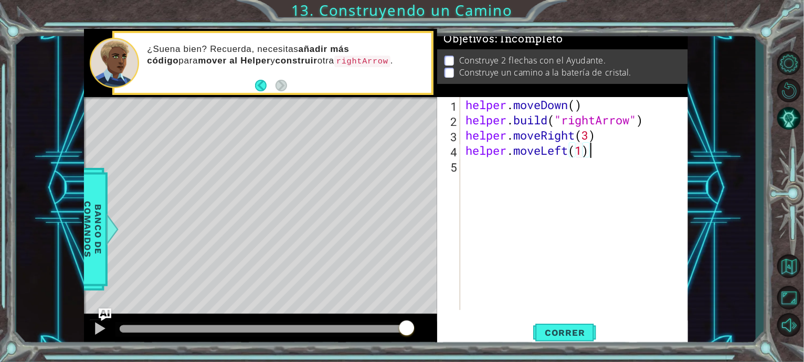
click at [601, 154] on div "helper . moveDown ( ) helper . build ( "rightArrow" ) helper . moveRight ( 3 ) …" at bounding box center [576, 218] width 227 height 243
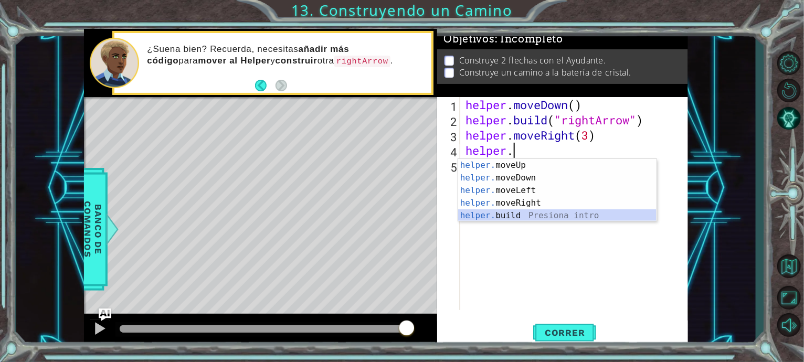
click at [514, 213] on div "helper. moveUp Presiona intro helper. moveDown Presiona intro helper. moveLeft …" at bounding box center [557, 203] width 198 height 88
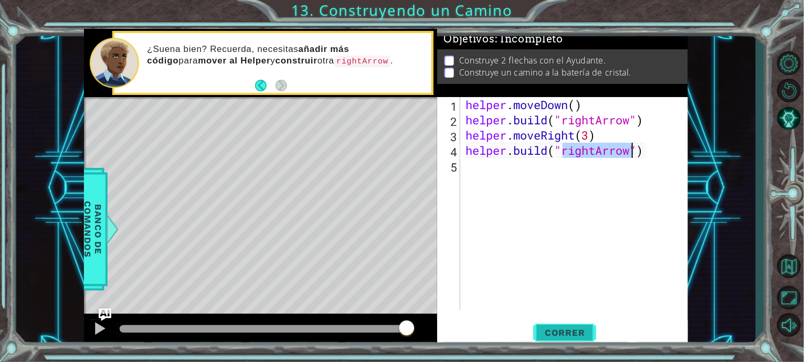
type textarea "[DOMAIN_NAME]("rightArrow")"
click at [565, 334] on span "Correr" at bounding box center [564, 332] width 61 height 10
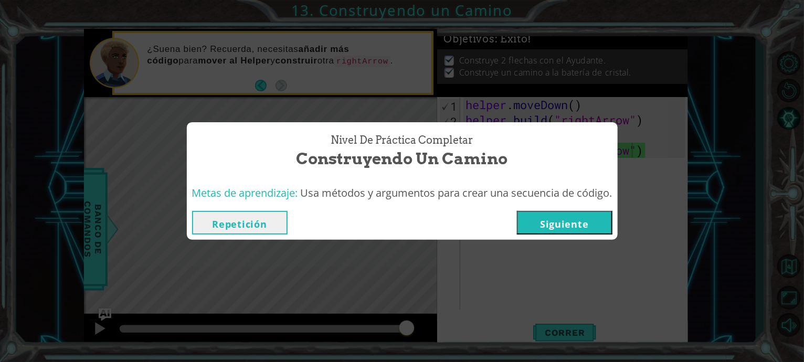
click at [555, 226] on button "Siguiente" at bounding box center [564, 223] width 95 height 24
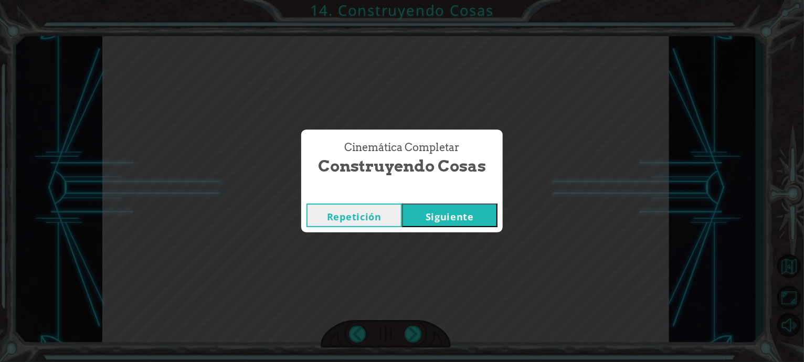
click at [462, 207] on button "Siguiente" at bounding box center [449, 216] width 95 height 24
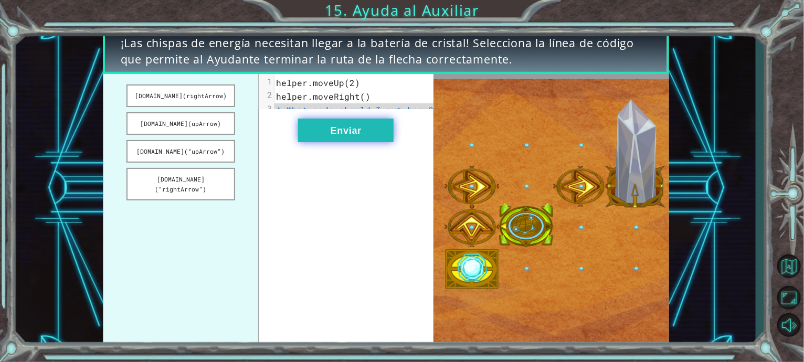
click at [362, 141] on button "Enviar" at bounding box center [345, 131] width 95 height 24
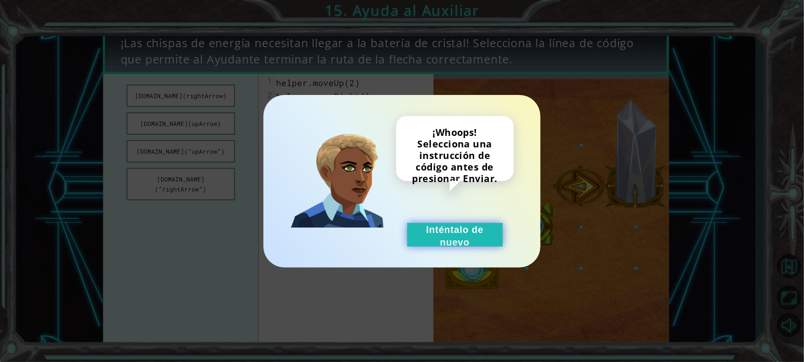
click at [474, 223] on button "Inténtalo de nuevo" at bounding box center [454, 235] width 95 height 24
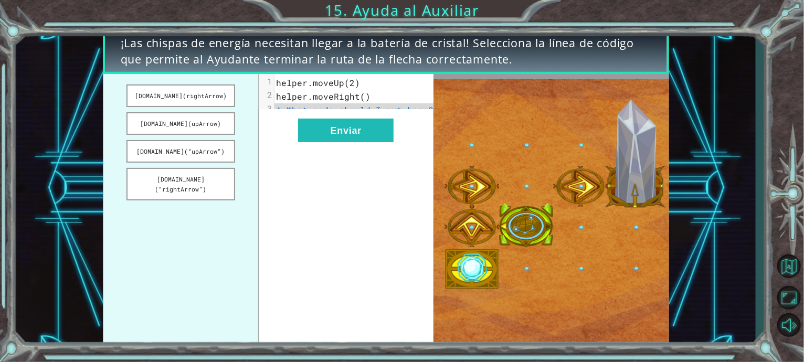
drag, startPoint x: 209, startPoint y: 99, endPoint x: 308, endPoint y: 114, distance: 100.4
click at [308, 114] on div "[DOMAIN_NAME](rightArrow) [DOMAIN_NAME](upArrow) [DOMAIN_NAME](“upArrow”) [DOMA…" at bounding box center [268, 211] width 331 height 274
click at [186, 103] on button "[DOMAIN_NAME](rightArrow)" at bounding box center [180, 95] width 109 height 23
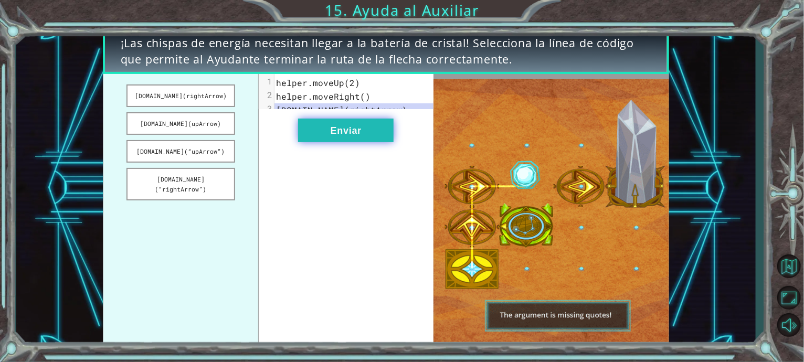
click at [356, 140] on button "Enviar" at bounding box center [345, 131] width 95 height 24
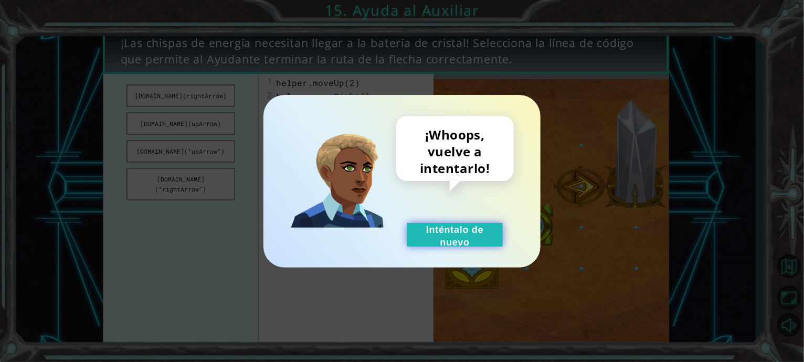
click at [468, 241] on button "Inténtalo de nuevo" at bounding box center [454, 235] width 95 height 24
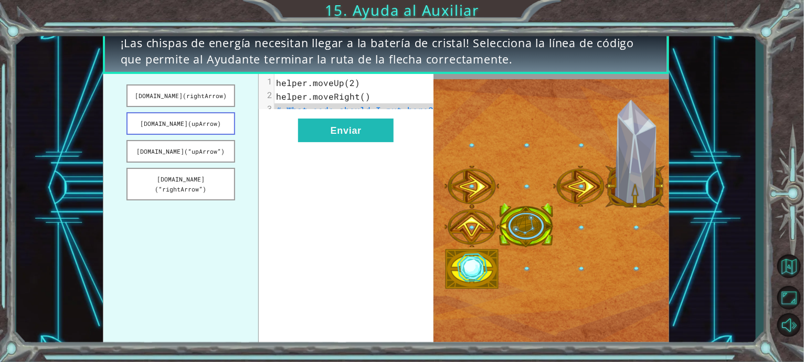
click at [199, 124] on button "[DOMAIN_NAME](upArrow)" at bounding box center [180, 123] width 109 height 23
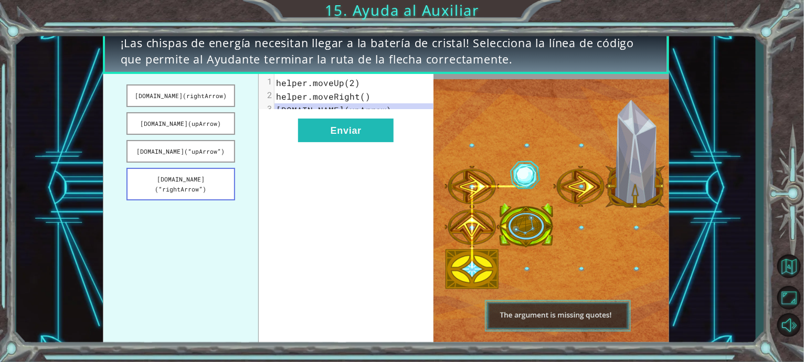
click at [205, 179] on button "[DOMAIN_NAME](“rightArrow”)" at bounding box center [180, 184] width 109 height 33
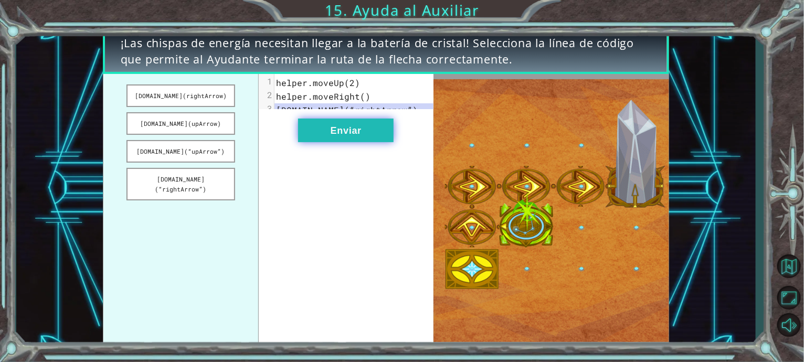
click at [363, 140] on button "Enviar" at bounding box center [345, 131] width 95 height 24
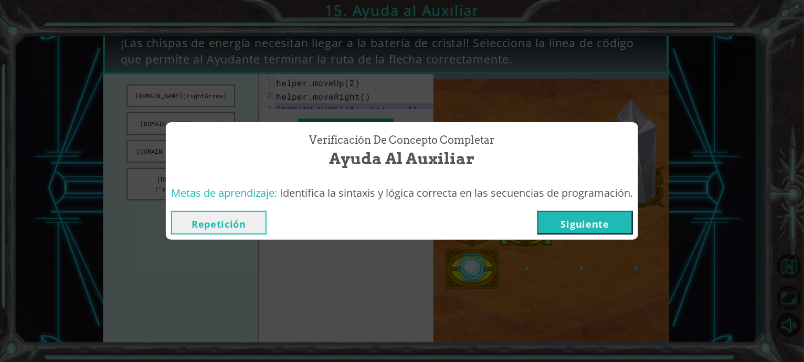
click at [581, 222] on button "Siguiente" at bounding box center [584, 223] width 95 height 24
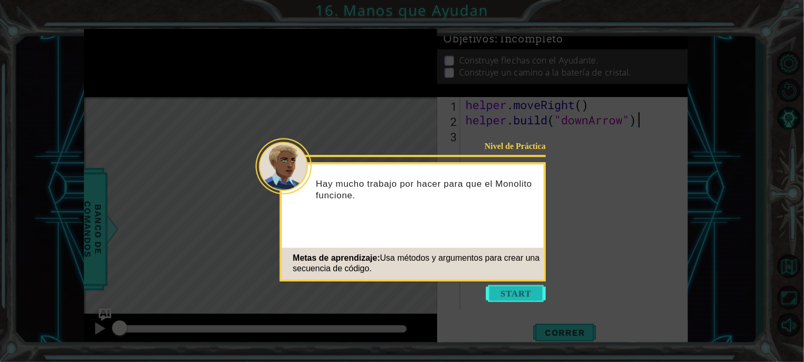
click at [505, 294] on button "Start" at bounding box center [516, 293] width 60 height 17
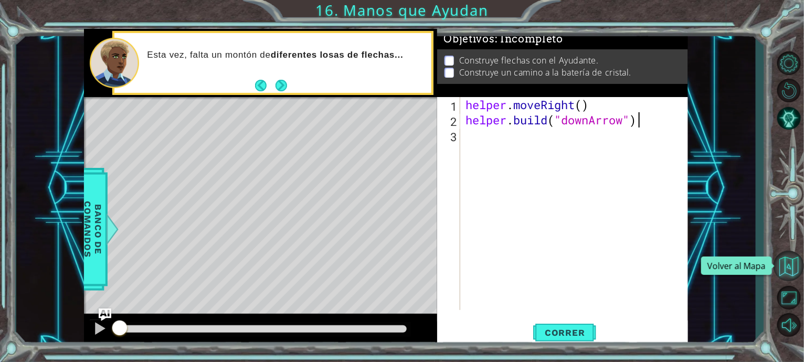
click at [790, 274] on button "Volver al Mapa" at bounding box center [788, 266] width 30 height 30
